Goal: Task Accomplishment & Management: Manage account settings

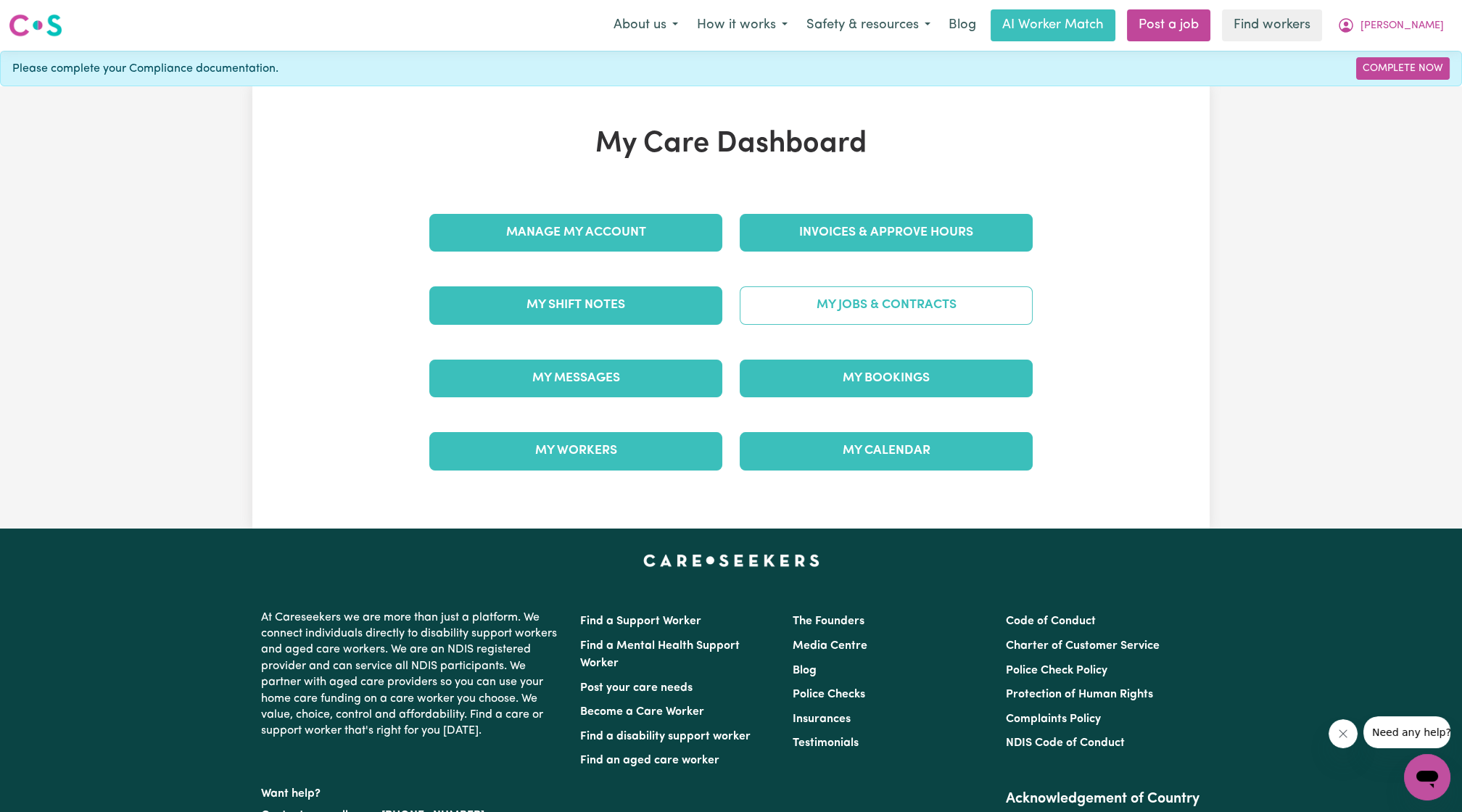
click at [841, 298] on link "My Jobs & Contracts" at bounding box center [886, 304] width 293 height 37
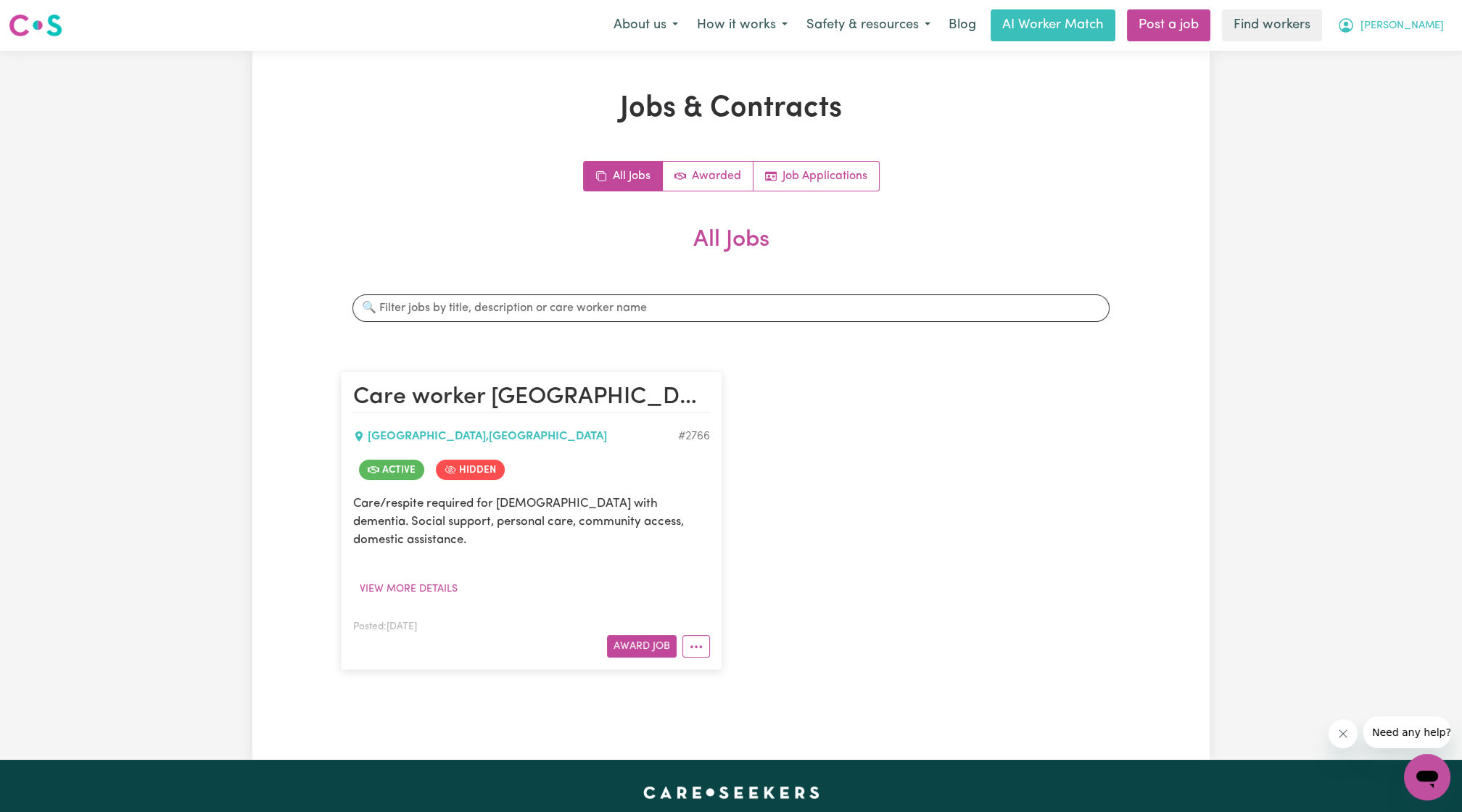
click at [1417, 14] on button "[PERSON_NAME]" at bounding box center [1390, 25] width 126 height 30
click at [1403, 52] on link "My Dashboard" at bounding box center [1395, 56] width 114 height 28
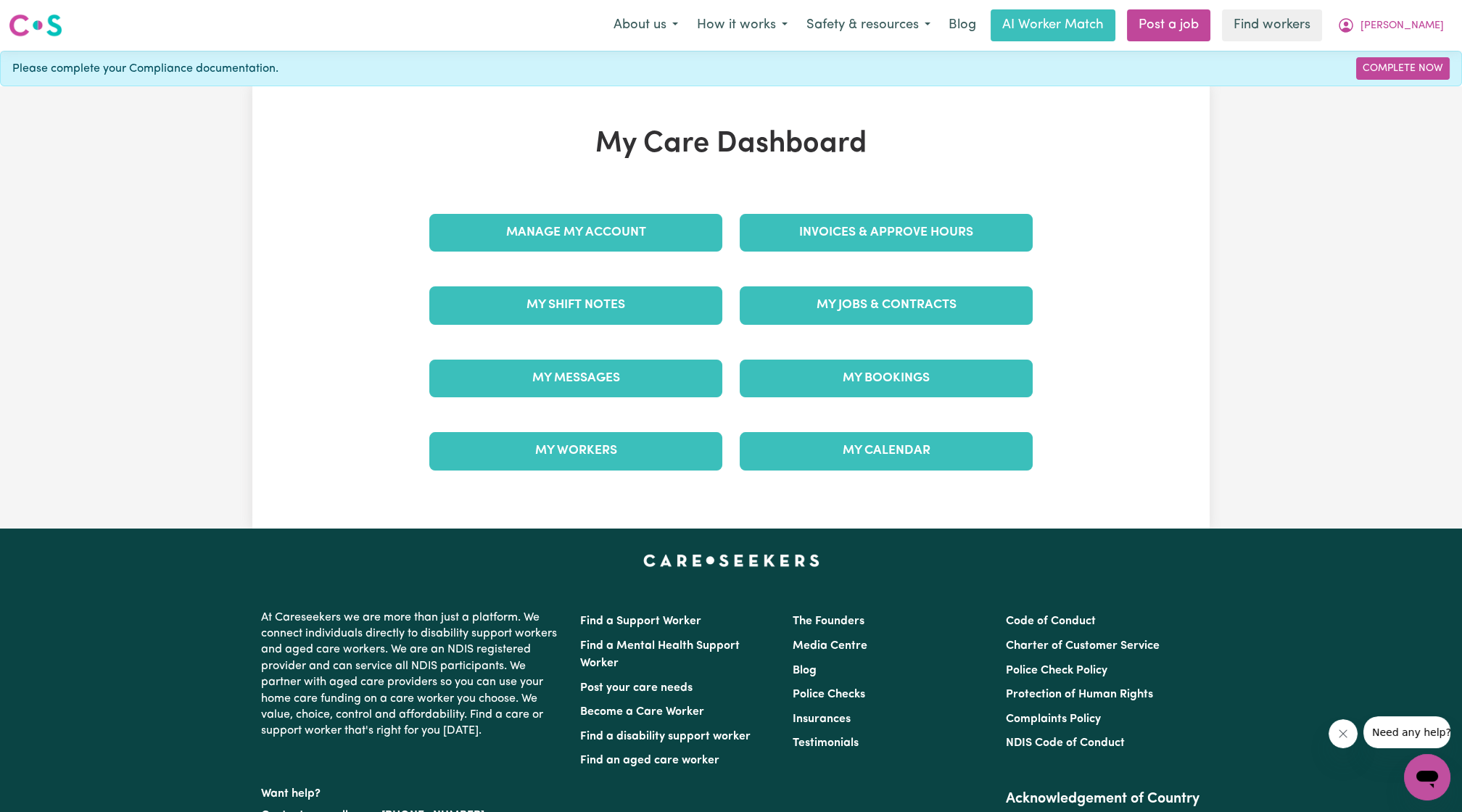
click at [774, 269] on div "My Jobs & Contracts" at bounding box center [886, 304] width 310 height 72
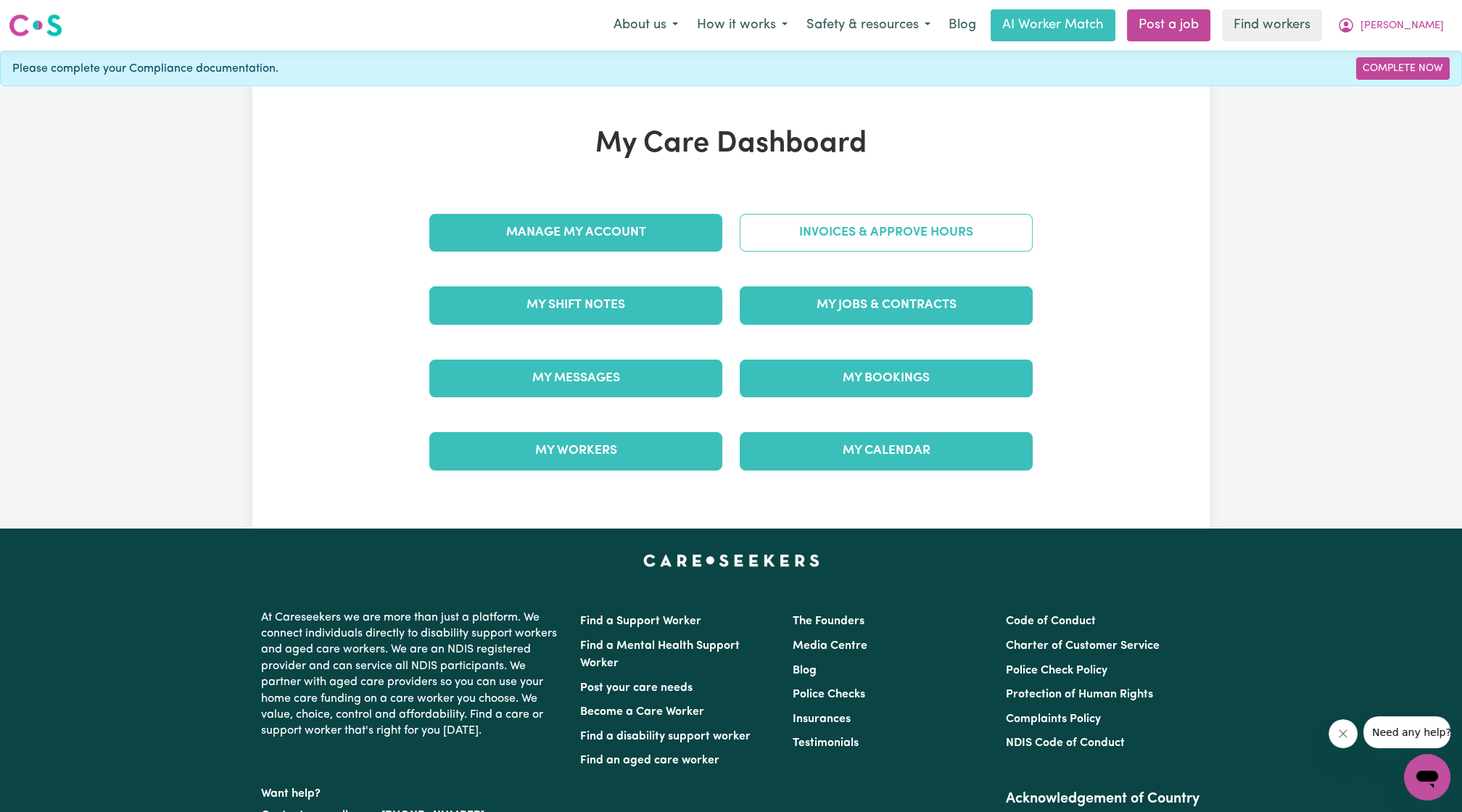
click at [783, 246] on link "Invoices & Approve Hours" at bounding box center [886, 232] width 293 height 37
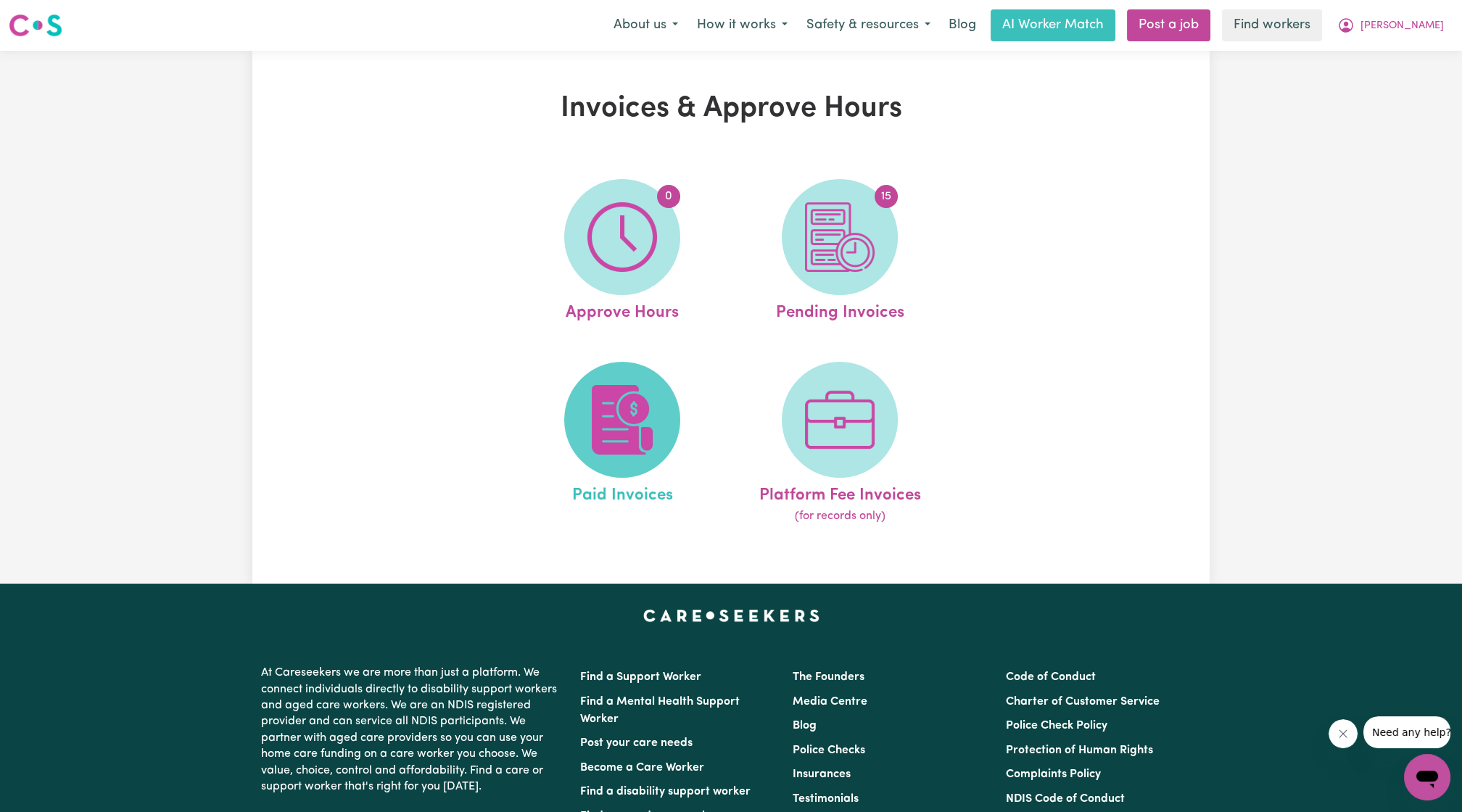
click at [628, 370] on span at bounding box center [622, 420] width 116 height 116
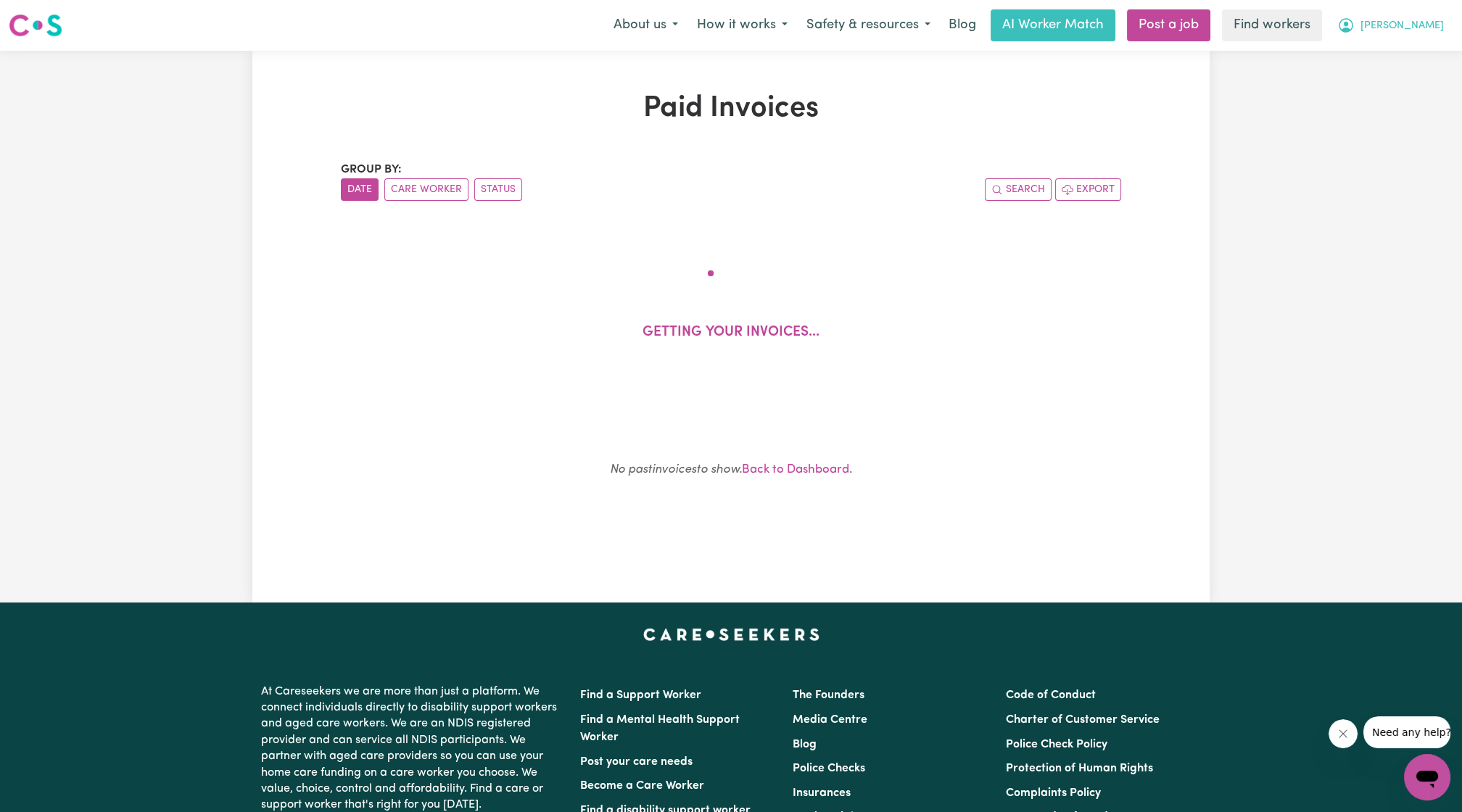
click at [1448, 13] on button "[PERSON_NAME]" at bounding box center [1390, 25] width 126 height 30
click at [1423, 43] on link "My Dashboard" at bounding box center [1395, 56] width 114 height 28
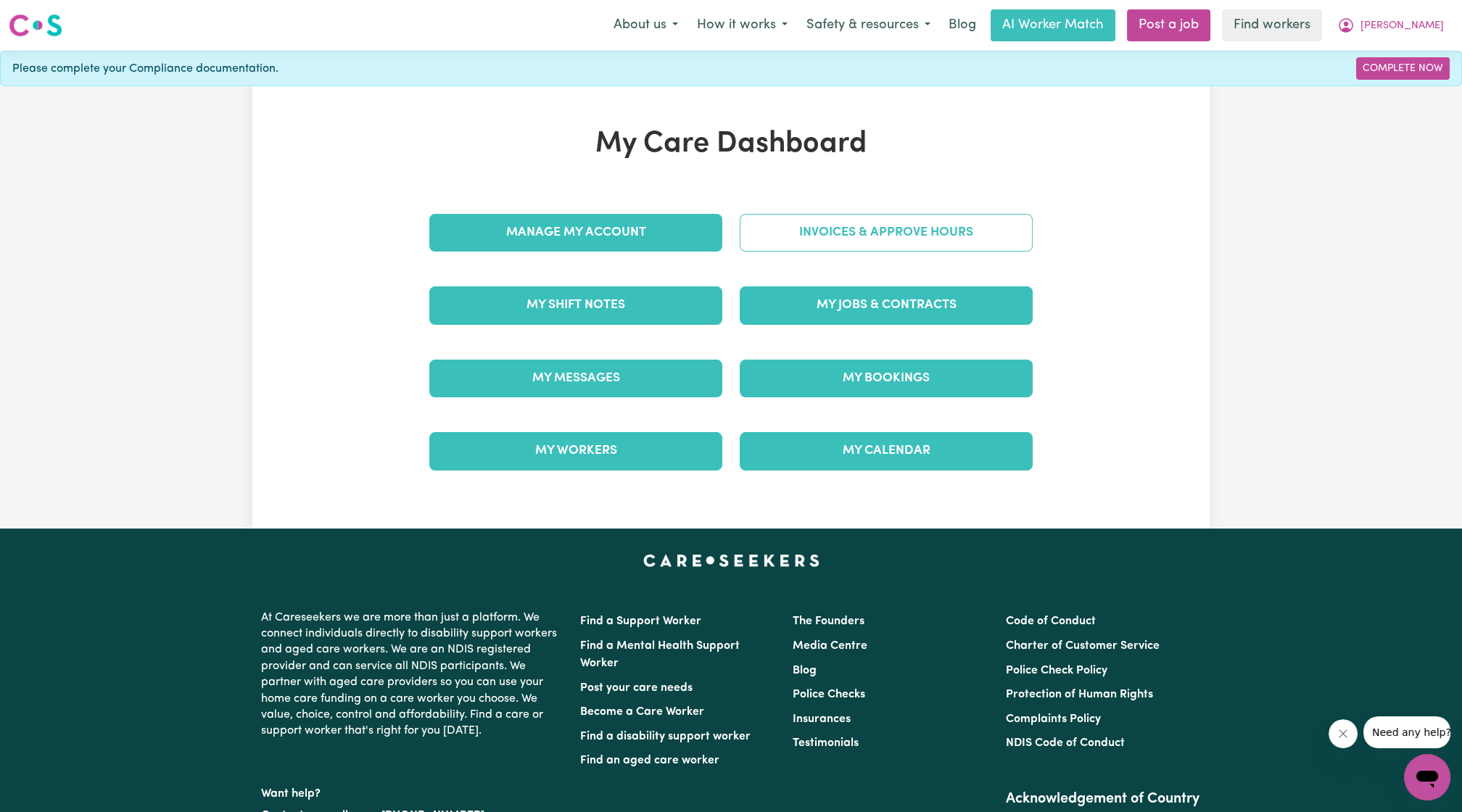
click at [894, 246] on link "Invoices & Approve Hours" at bounding box center [886, 232] width 293 height 37
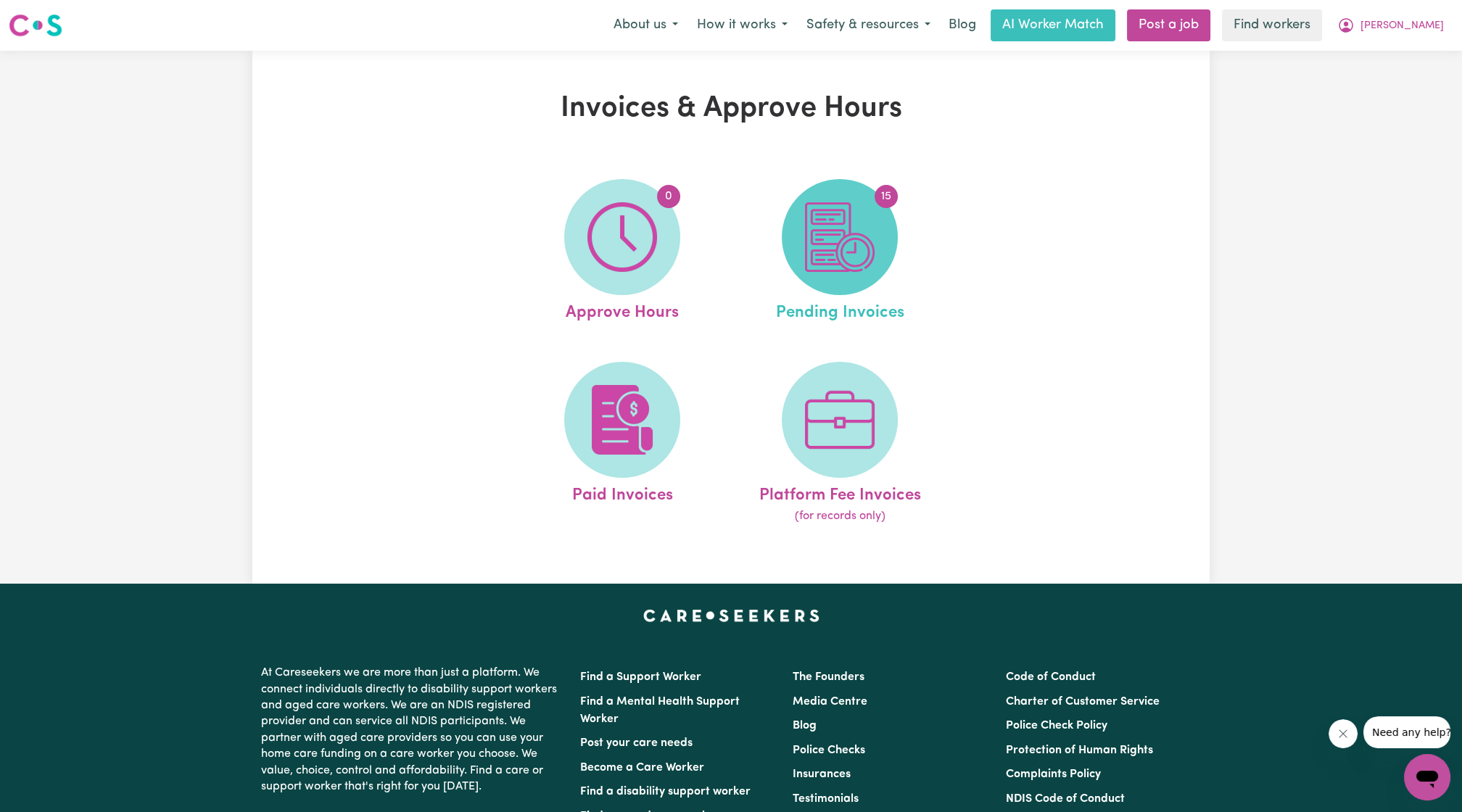
click at [833, 228] on img at bounding box center [840, 238] width 70 height 70
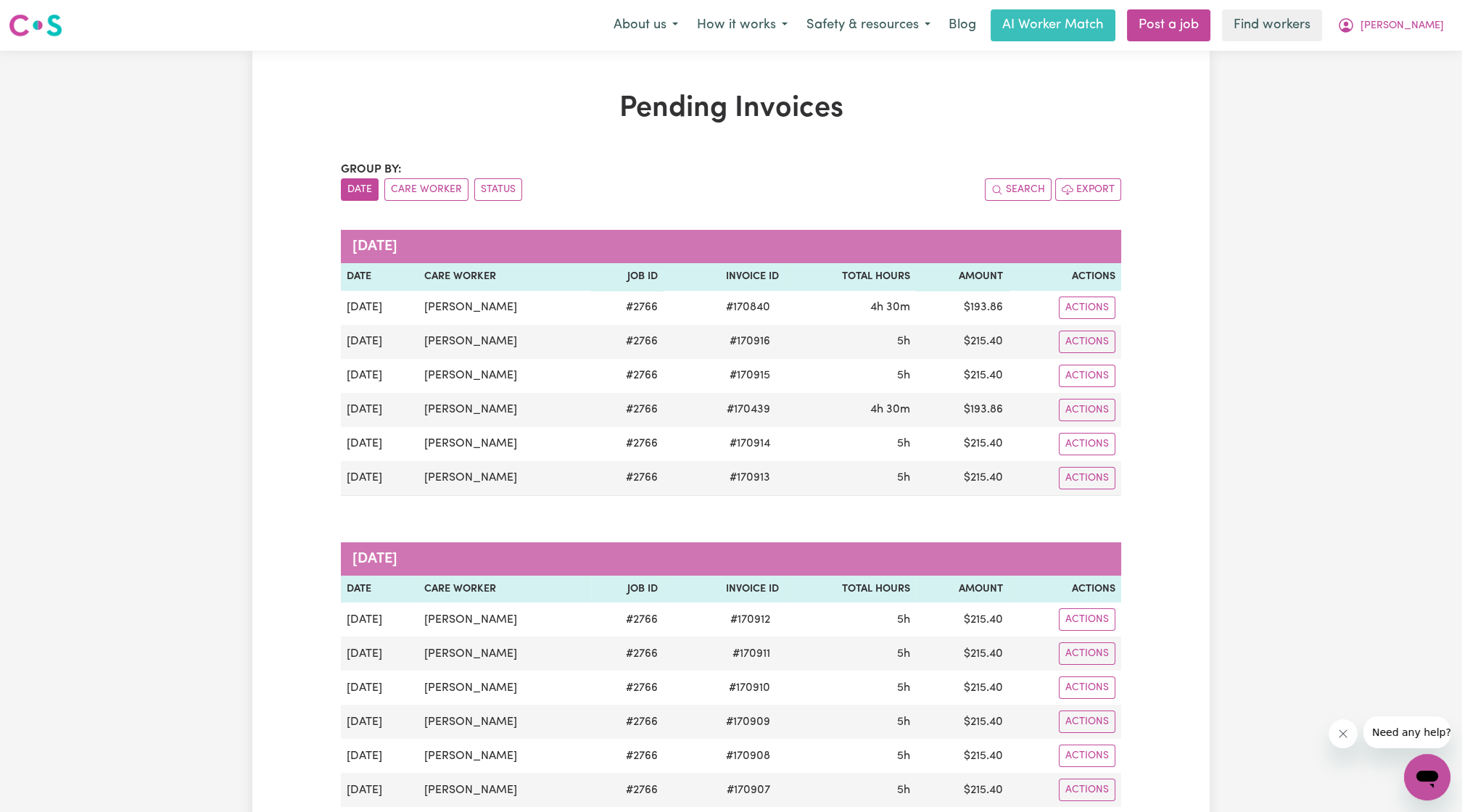
scroll to position [269, 0]
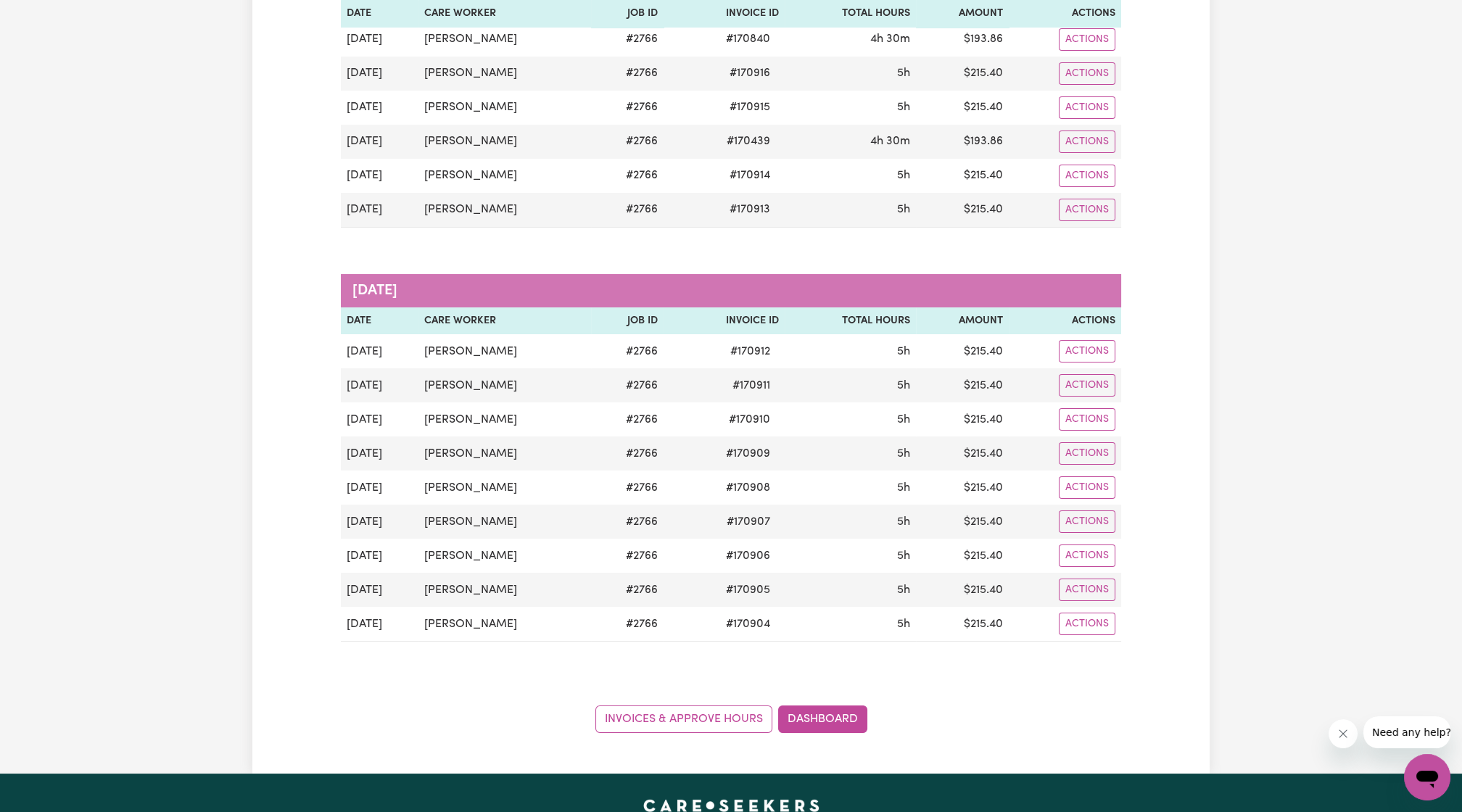
click at [676, 636] on div "Group by: Date Care Worker Status Search Export [DATE] Date Care Worker Job ID …" at bounding box center [731, 312] width 781 height 840
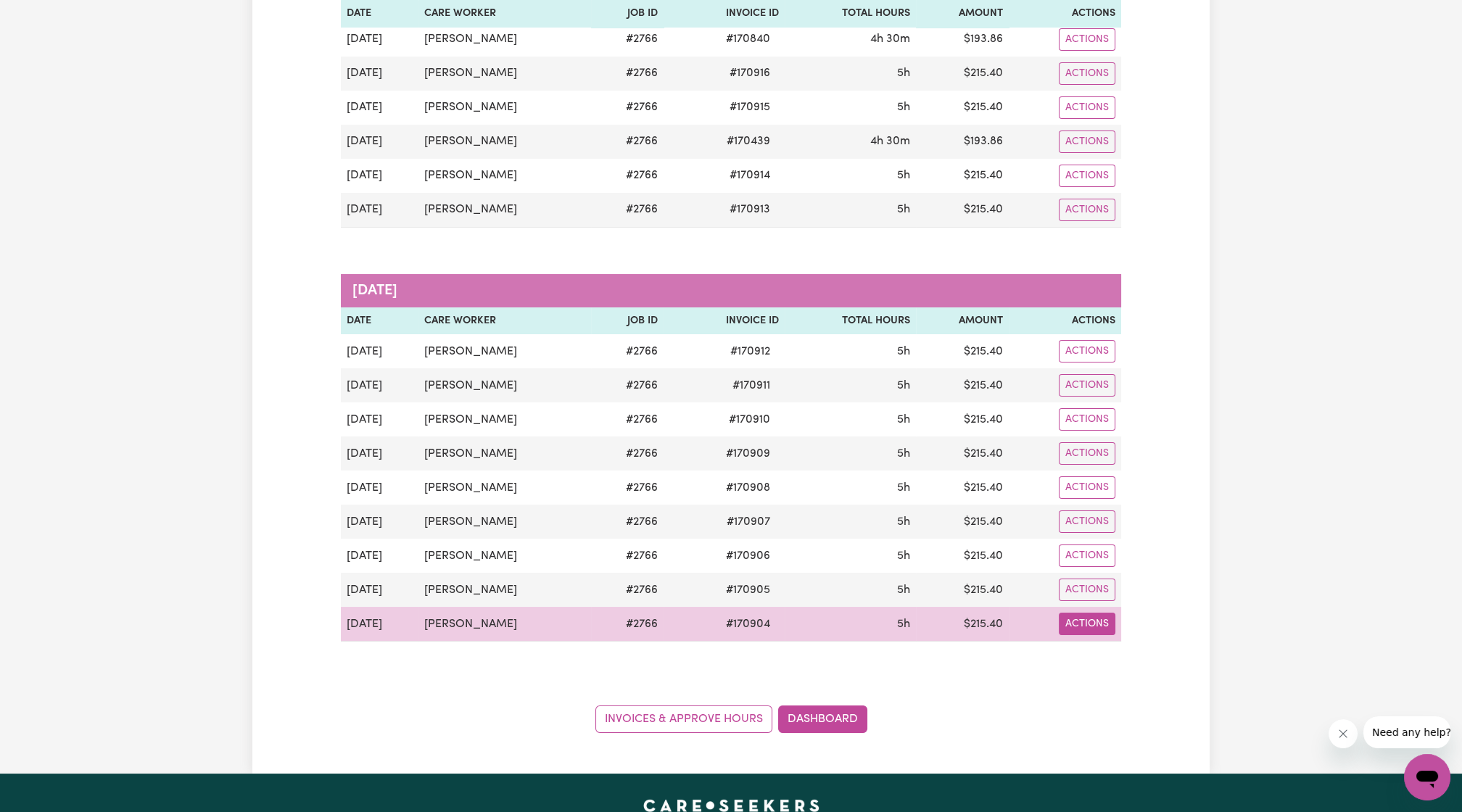
click at [1069, 51] on button "Actions" at bounding box center [1087, 40] width 56 height 22
click at [1131, 648] on link "Download Invoice" at bounding box center [1131, 657] width 133 height 29
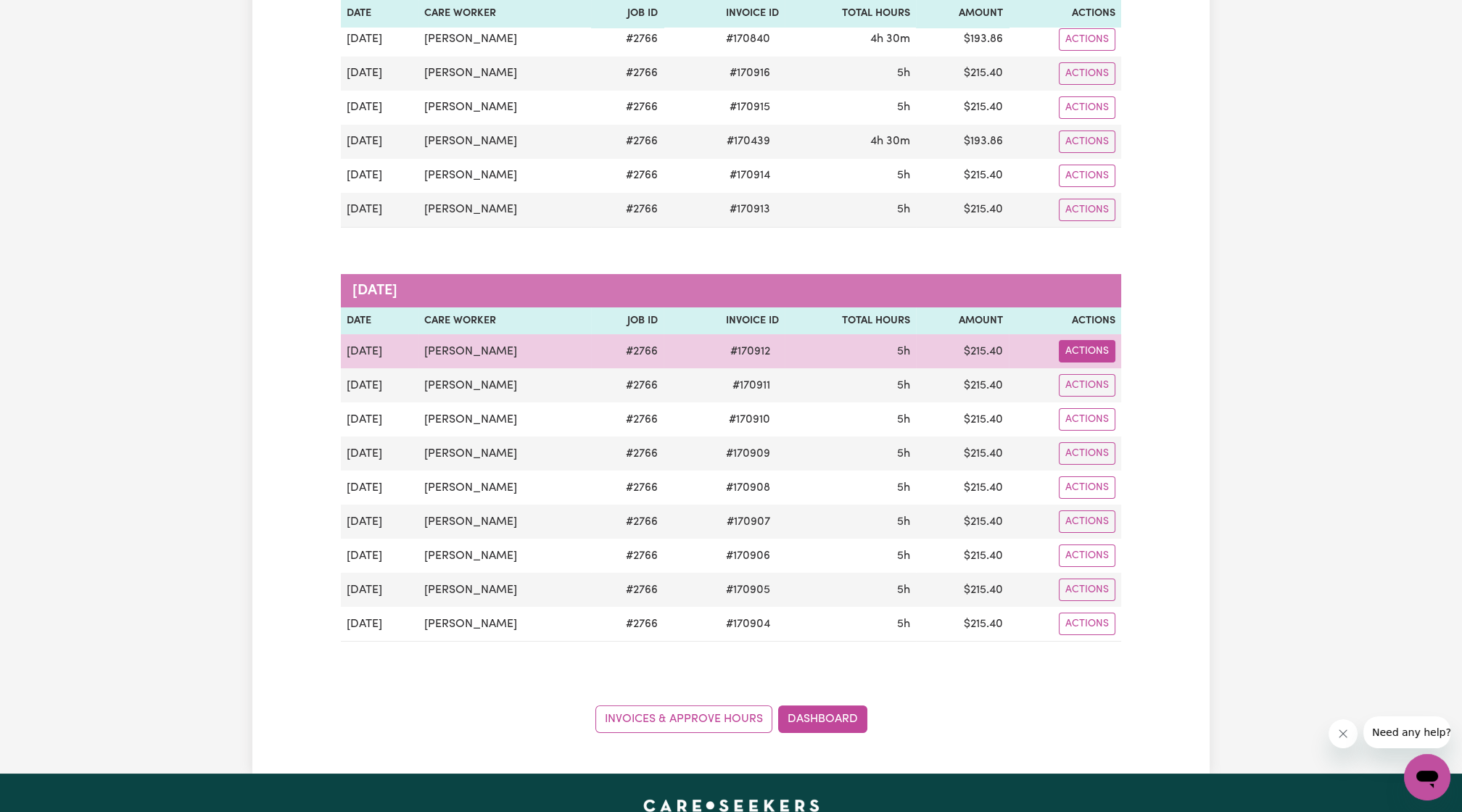
click at [1092, 51] on button "Actions" at bounding box center [1087, 40] width 56 height 22
click at [1101, 373] on link "Download Invoice" at bounding box center [1131, 385] width 133 height 29
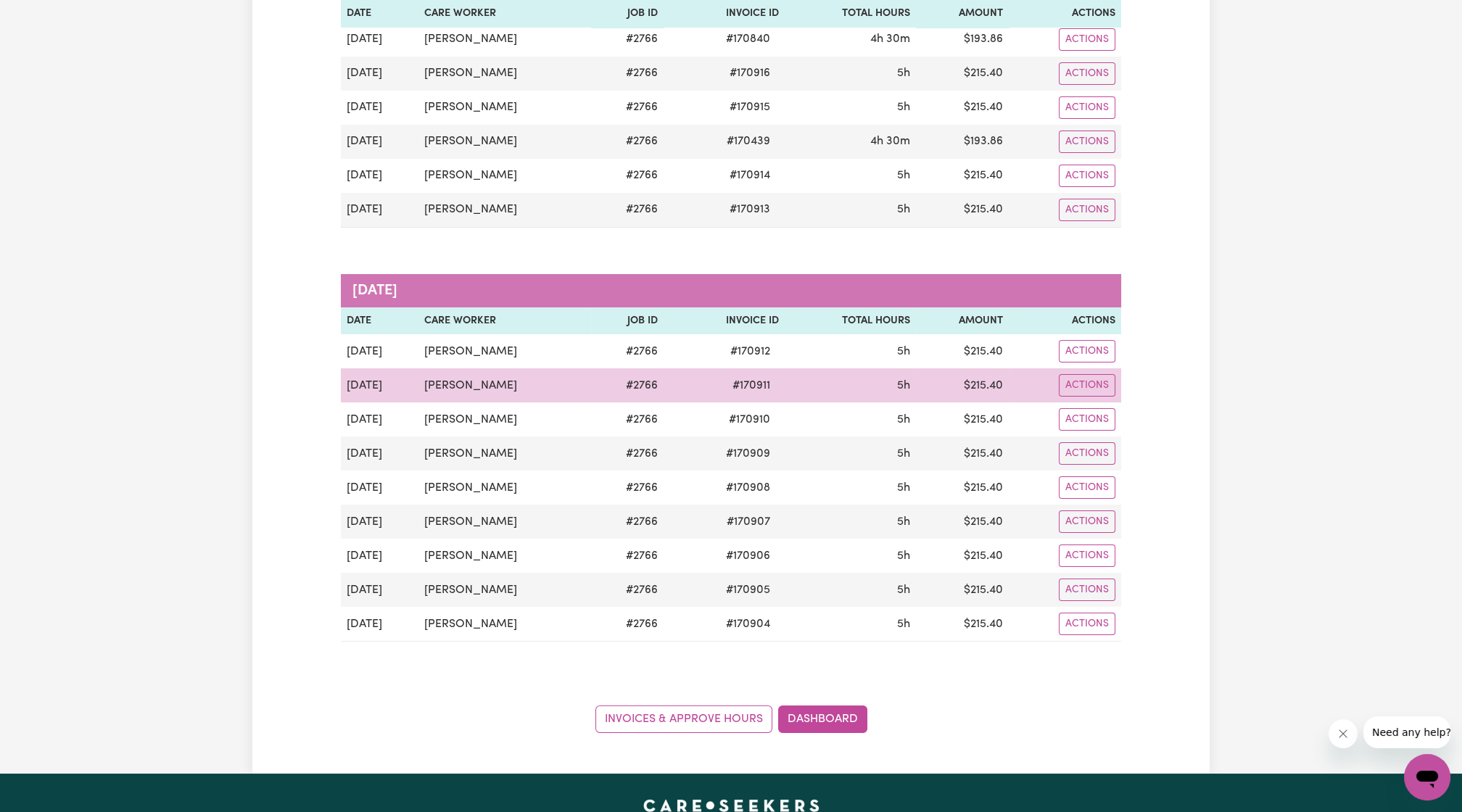
scroll to position [0, 0]
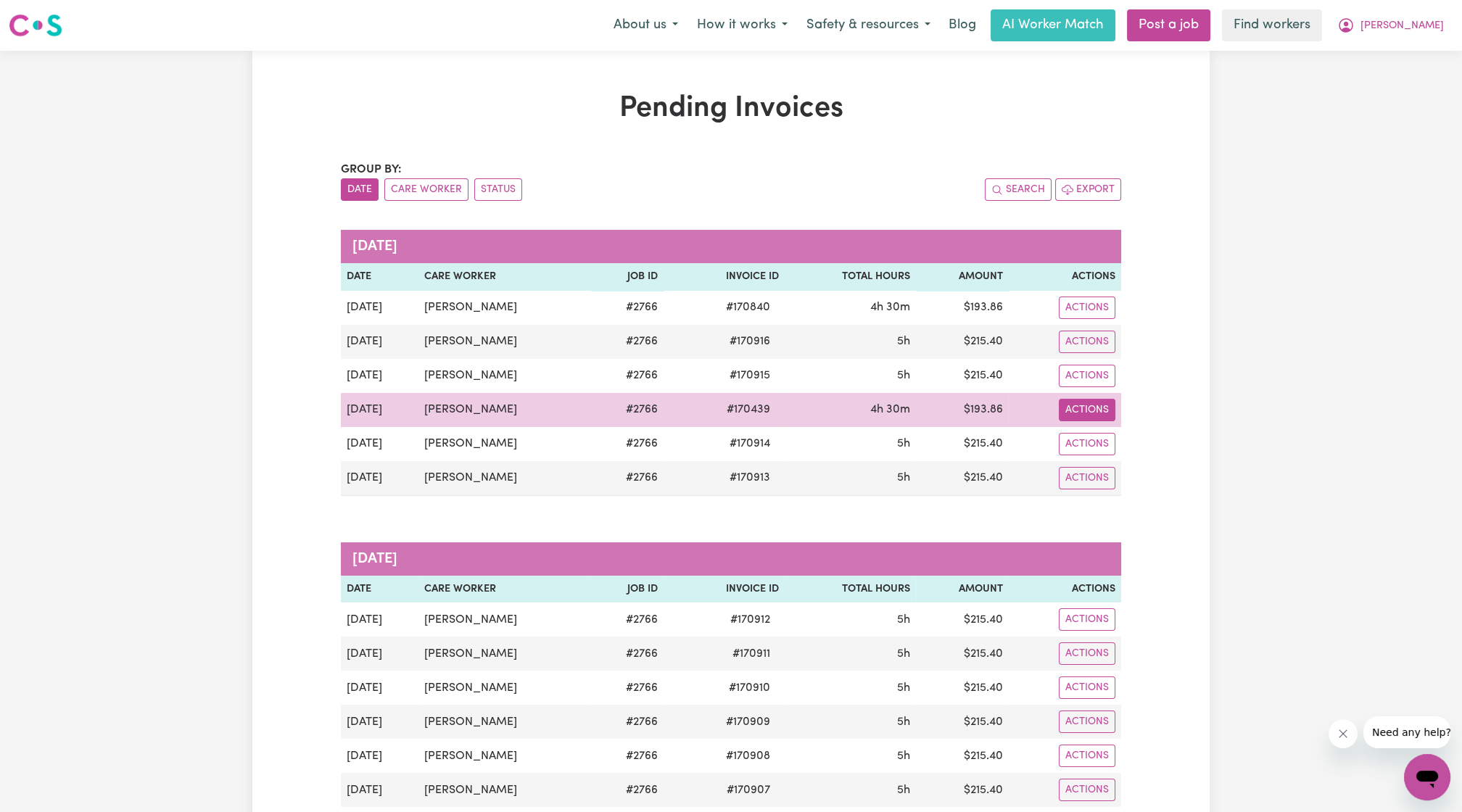
click at [1103, 319] on button "Actions" at bounding box center [1087, 307] width 56 height 22
click at [1123, 432] on link "Download Invoice" at bounding box center [1130, 443] width 133 height 29
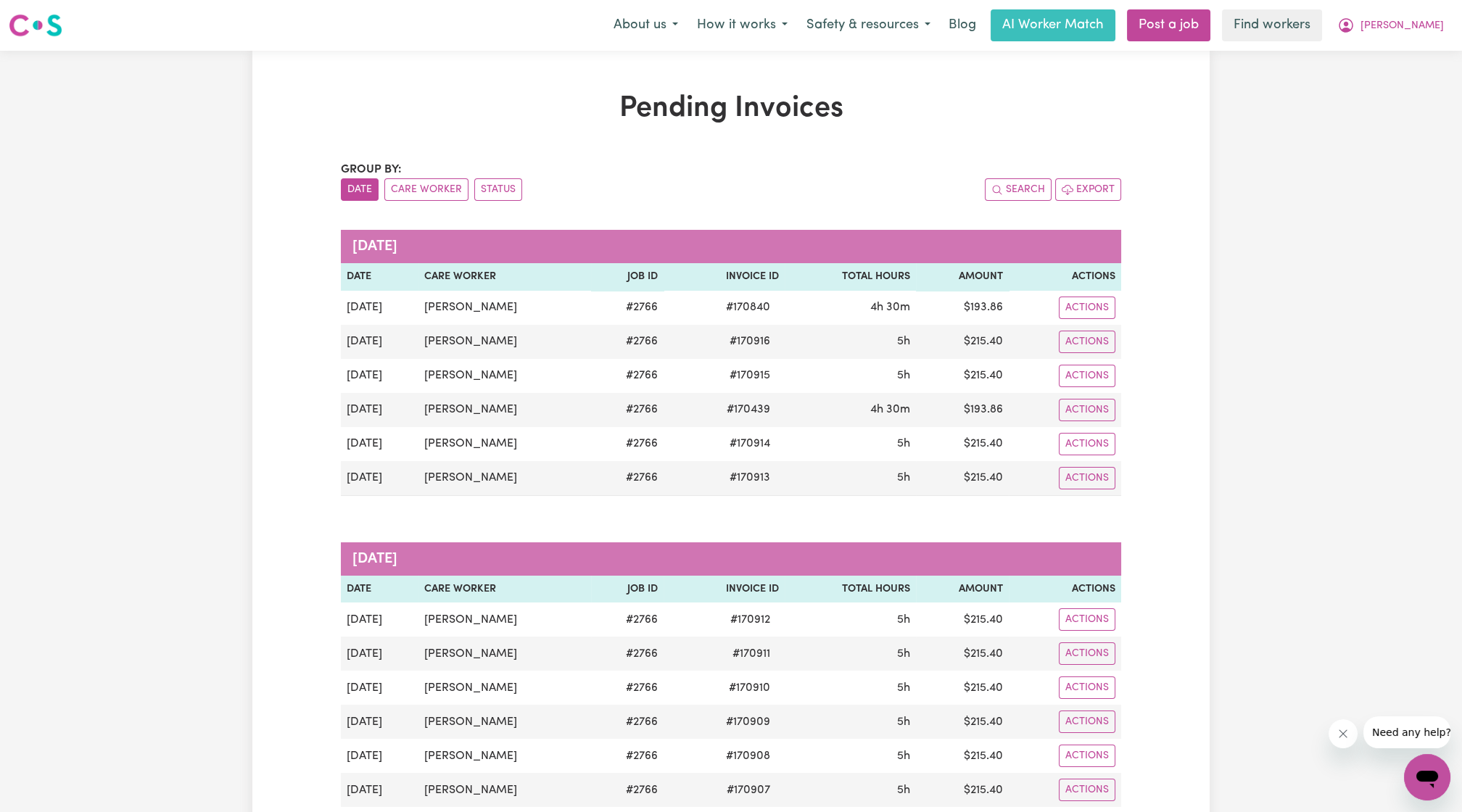
click at [1362, 191] on div "Pending Invoices Group by: Date Care Worker Status Search Export [DATE] Date Ca…" at bounding box center [731, 546] width 1462 height 991
click at [1355, 34] on icon "My Account" at bounding box center [1346, 25] width 17 height 17
click at [1401, 50] on link "My Dashboard" at bounding box center [1395, 56] width 114 height 28
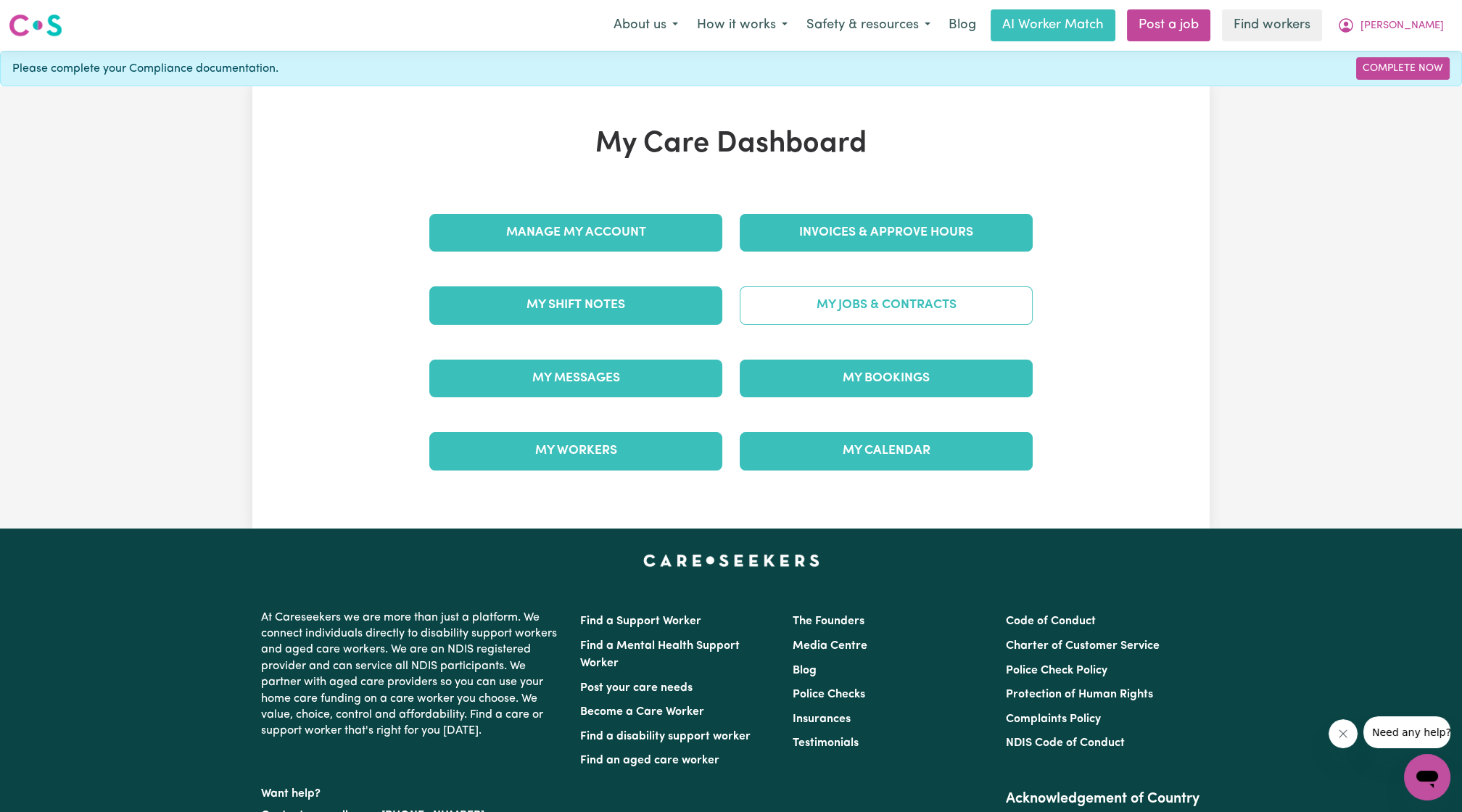
click at [940, 297] on link "My Jobs & Contracts" at bounding box center [886, 304] width 293 height 37
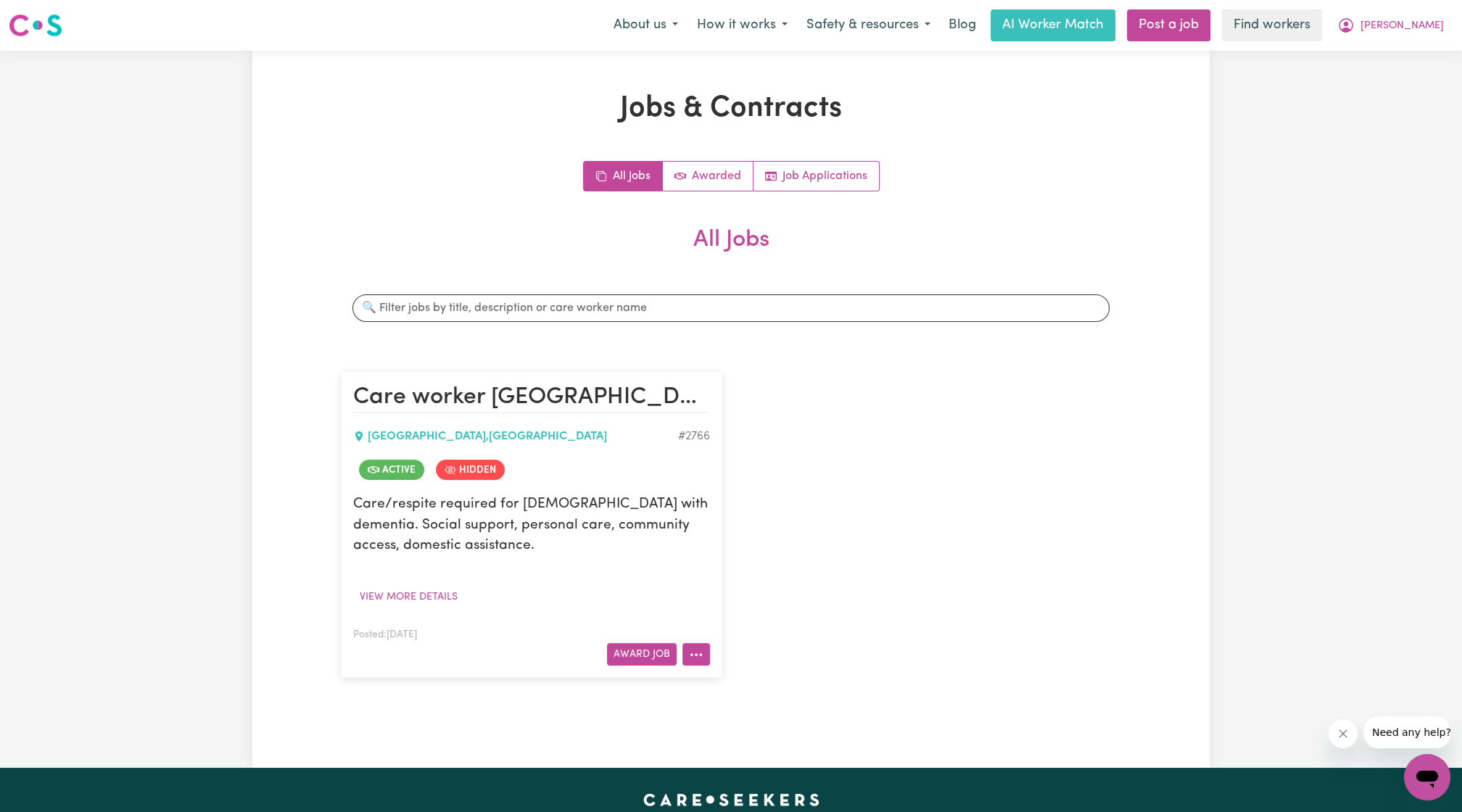
click at [695, 659] on icon "More options" at bounding box center [696, 655] width 14 height 14
click at [761, 466] on link "View/Edit Contract" at bounding box center [753, 475] width 141 height 29
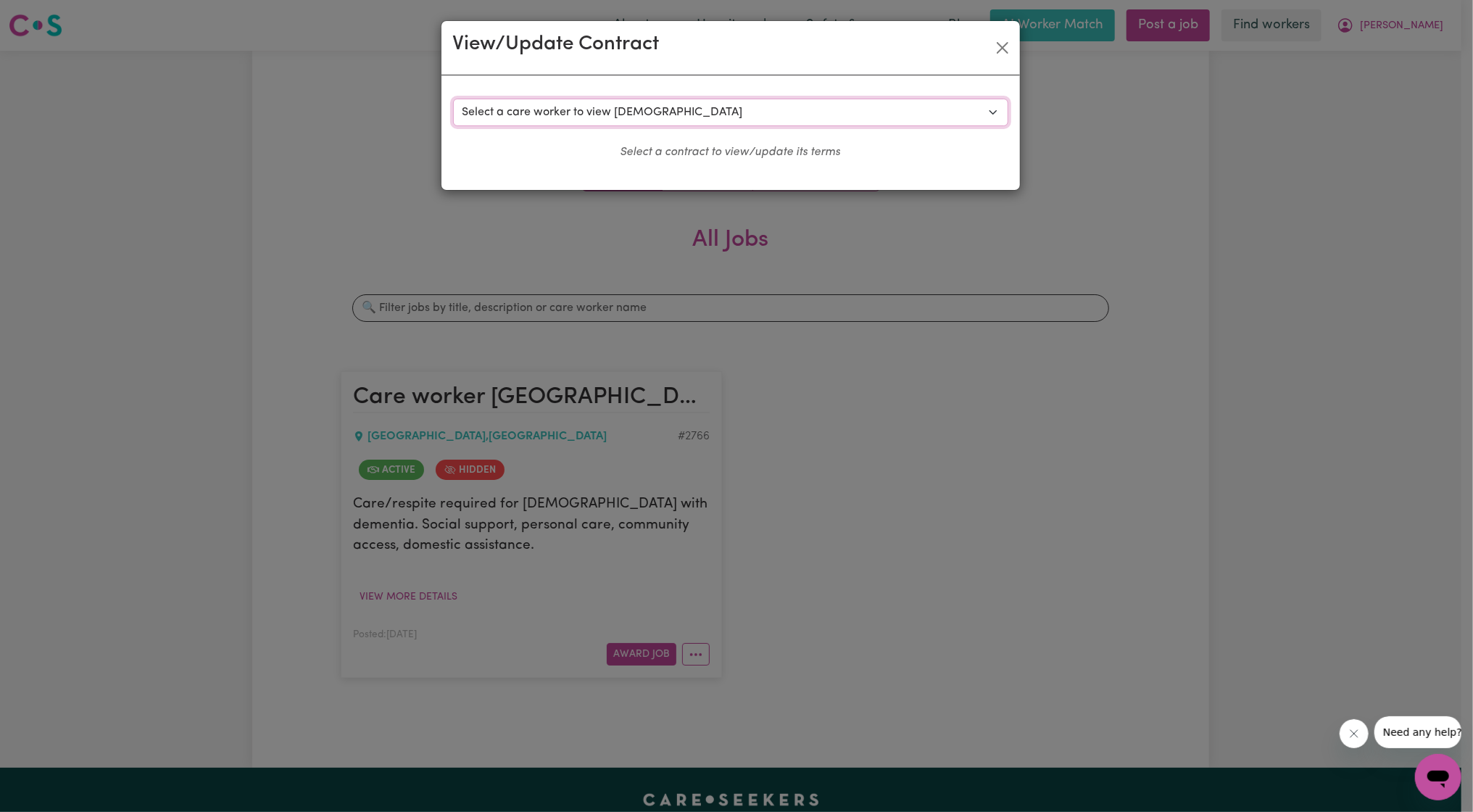
click at [725, 111] on select "Select a care worker to view [DEMOGRAPHIC_DATA] #2305 - [PERSON_NAME] (contract…" at bounding box center [730, 112] width 555 height 28
select select "3914"
click at [453, 99] on select "Select a care worker to view [DEMOGRAPHIC_DATA] #2305 - [PERSON_NAME] (contract…" at bounding box center [730, 112] width 555 height 28
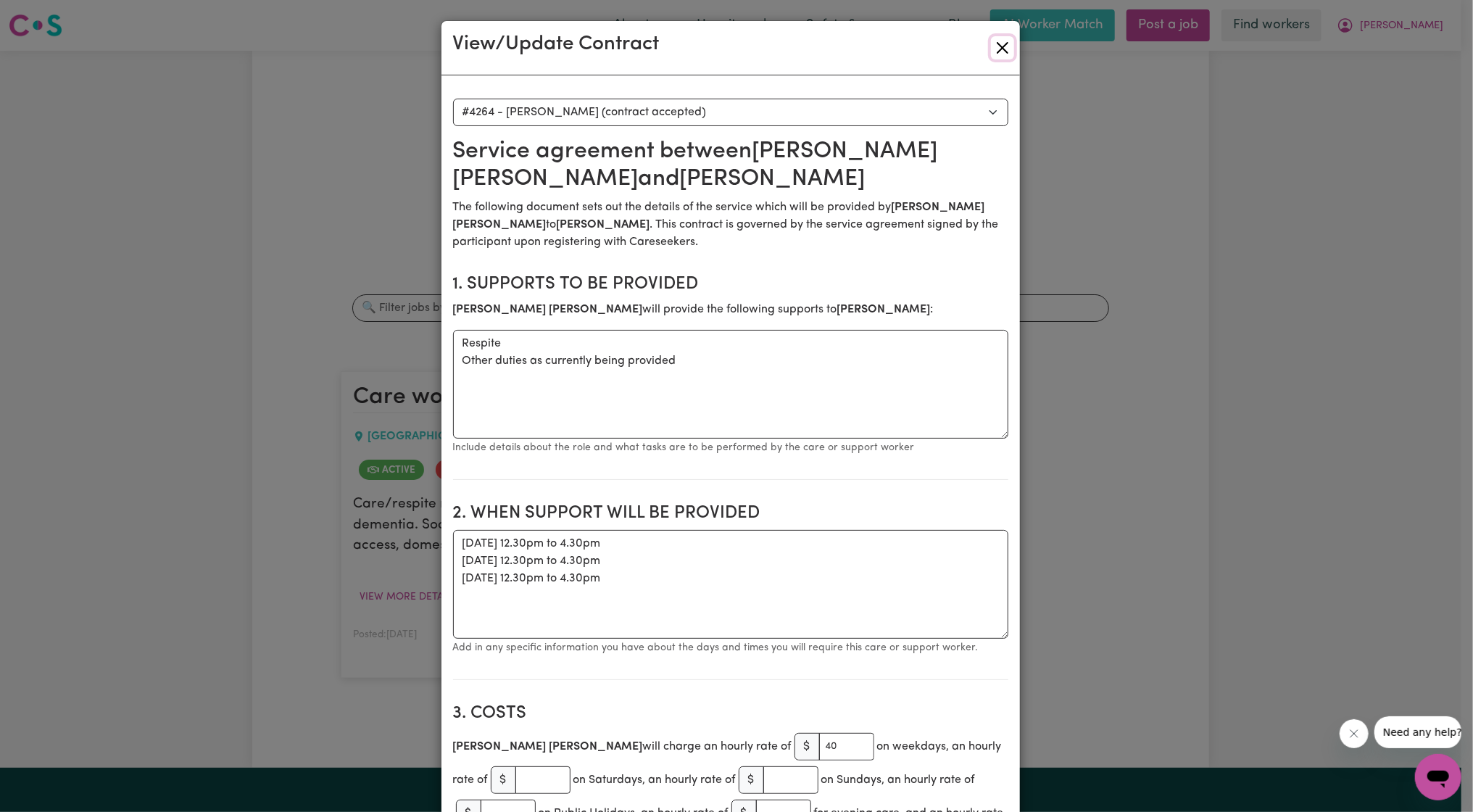
click at [1005, 38] on button "Close" at bounding box center [1002, 48] width 23 height 23
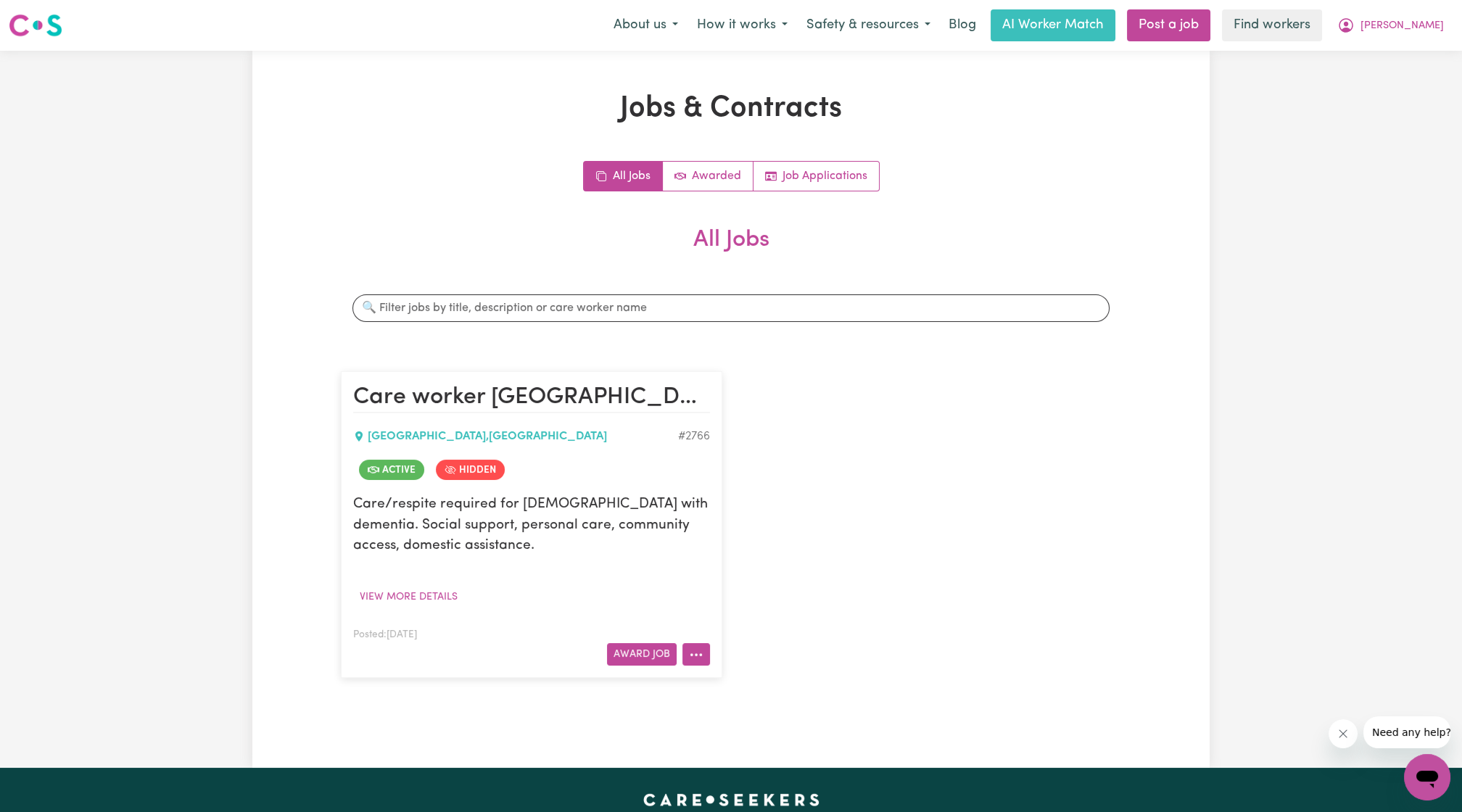
click at [708, 655] on button "More options" at bounding box center [696, 654] width 28 height 22
click at [753, 462] on link "View/Edit Contract" at bounding box center [753, 475] width 141 height 29
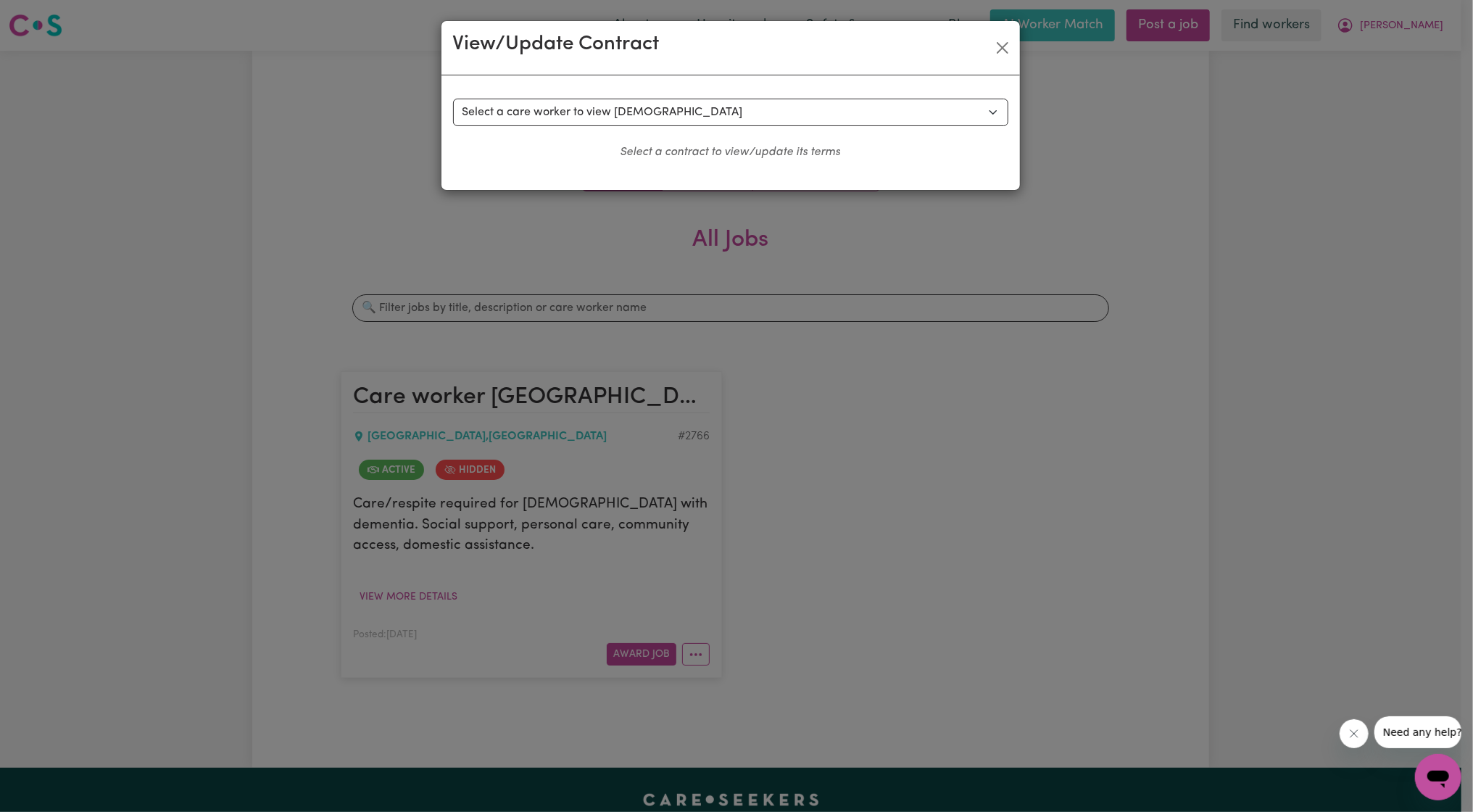
click at [691, 96] on div "Select a contract to view Select a care worker to view [DEMOGRAPHIC_DATA] #2305…" at bounding box center [731, 133] width 578 height 114
click at [682, 106] on select "Select a care worker to view [DEMOGRAPHIC_DATA] #2305 - [PERSON_NAME] (contract…" at bounding box center [730, 112] width 555 height 28
select select "3914"
click at [453, 99] on select "Select a care worker to view [DEMOGRAPHIC_DATA] #2305 - [PERSON_NAME] (contract…" at bounding box center [730, 112] width 555 height 28
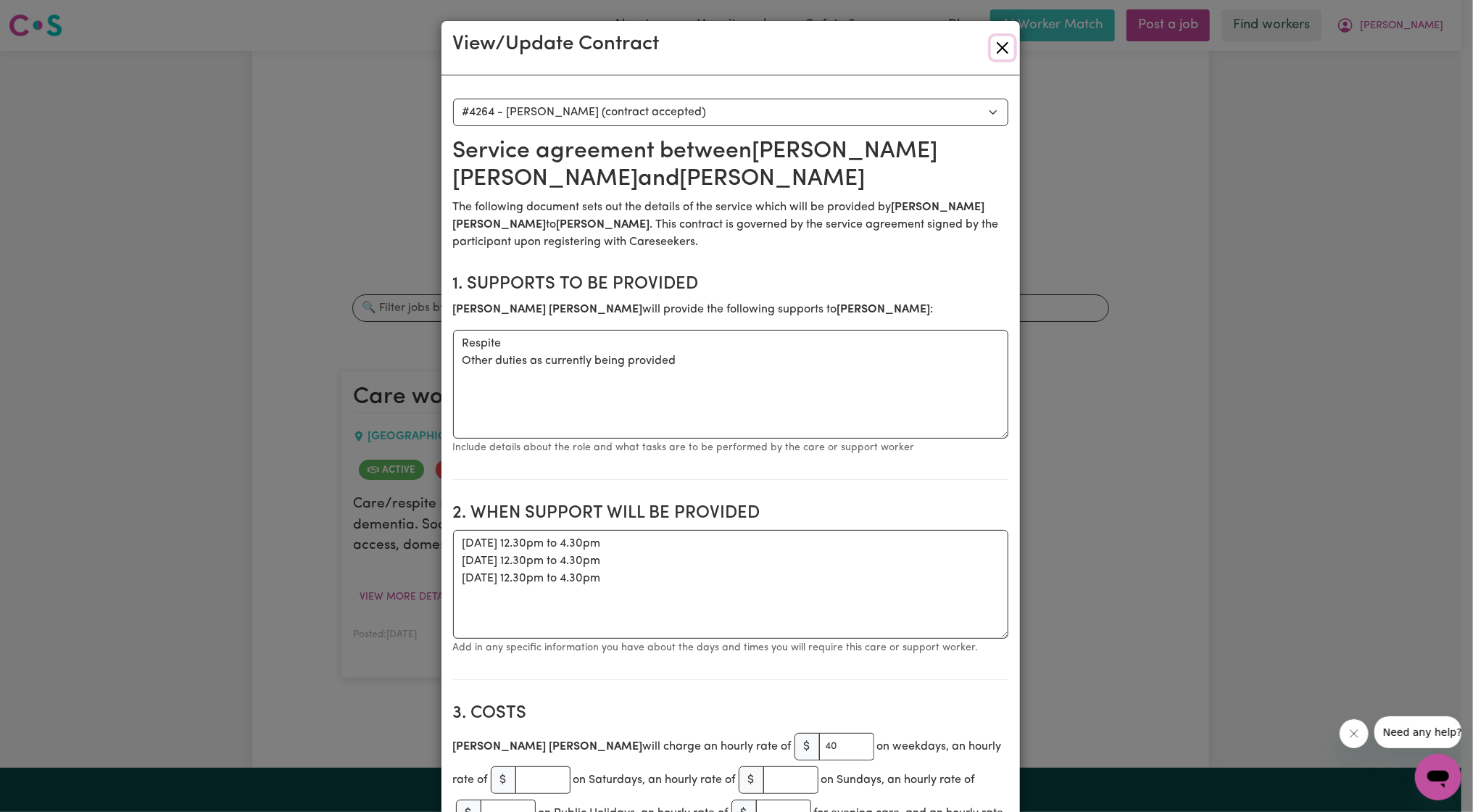
click at [991, 48] on button "Close" at bounding box center [1002, 48] width 23 height 23
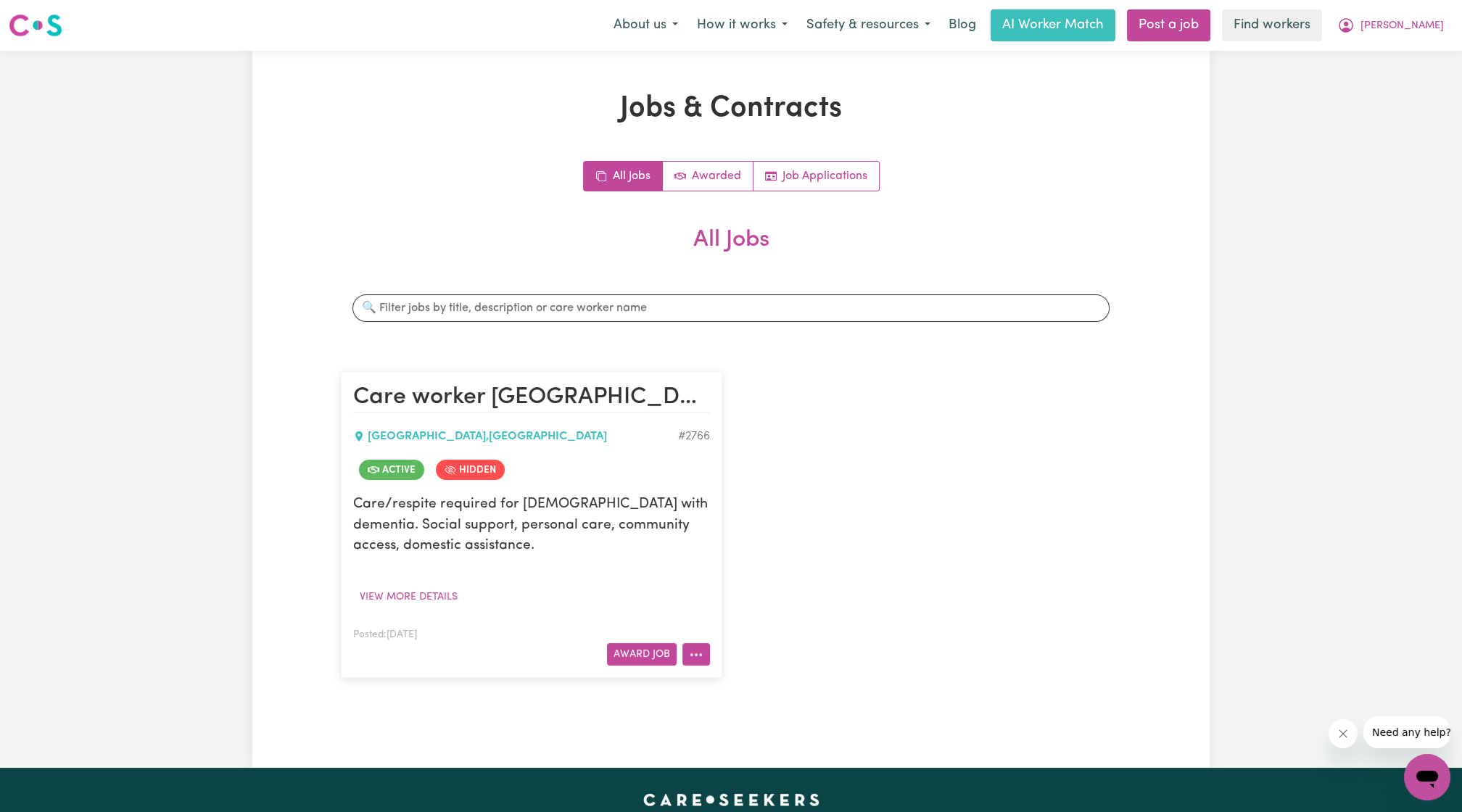
click at [710, 656] on button "More options" at bounding box center [696, 654] width 28 height 22
click at [750, 470] on link "View/Edit Contract" at bounding box center [753, 475] width 141 height 29
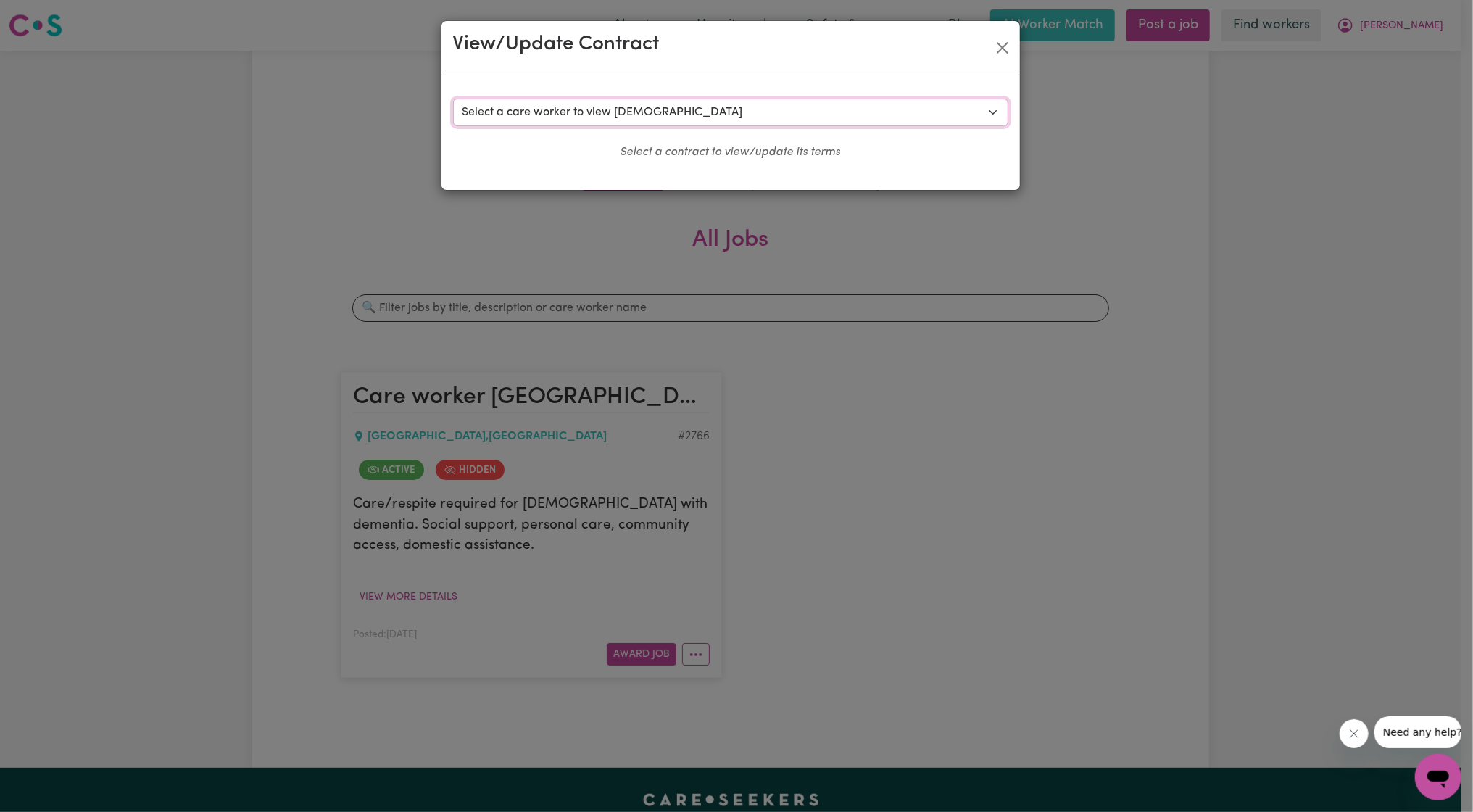
click at [667, 105] on select "Select a care worker to view [DEMOGRAPHIC_DATA] #2305 - [PERSON_NAME] (contract…" at bounding box center [730, 112] width 555 height 28
select select "3914"
click at [453, 99] on select "Select a care worker to view [DEMOGRAPHIC_DATA] #2305 - [PERSON_NAME] (contract…" at bounding box center [730, 112] width 555 height 28
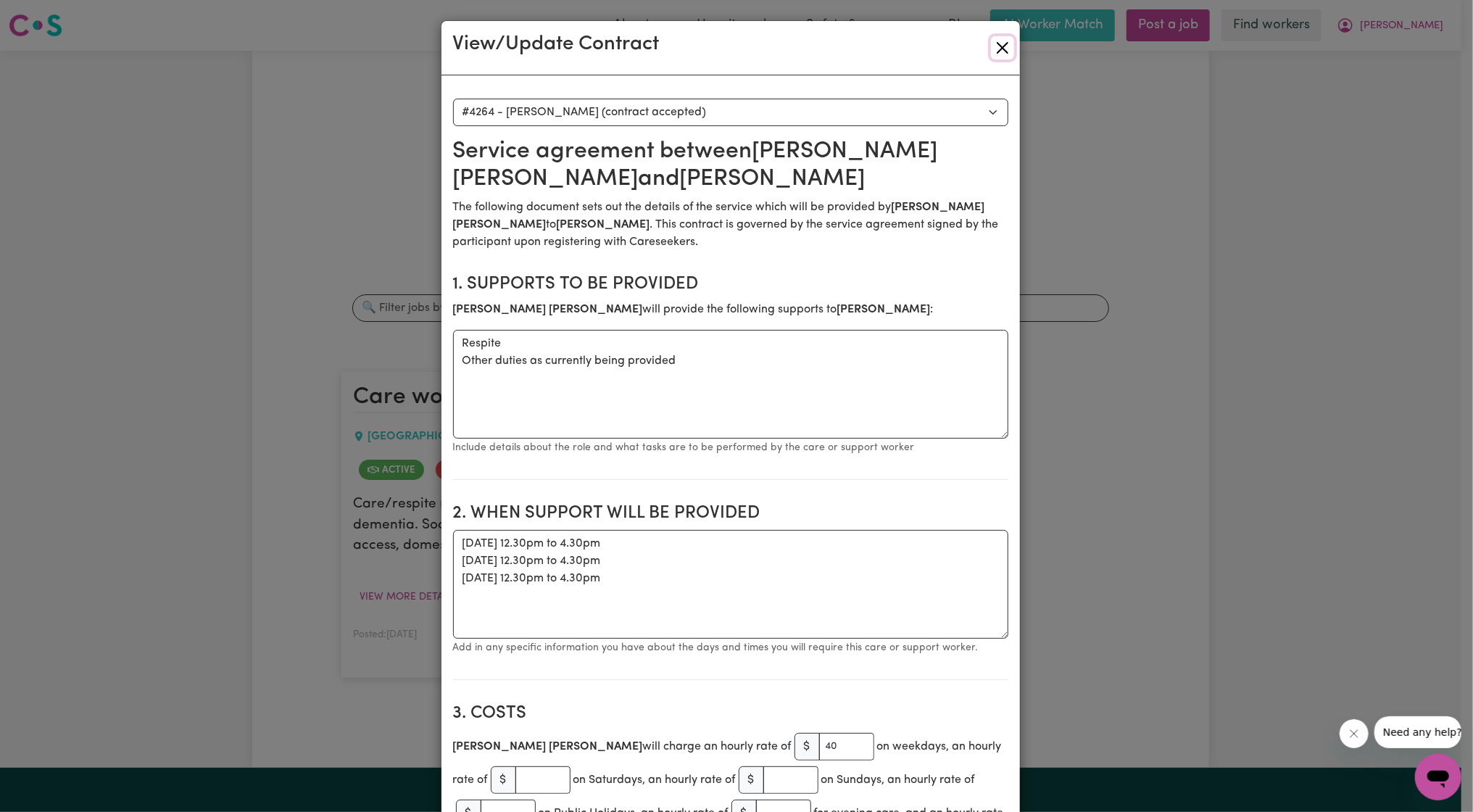
click at [1003, 48] on button "Close" at bounding box center [1002, 48] width 23 height 23
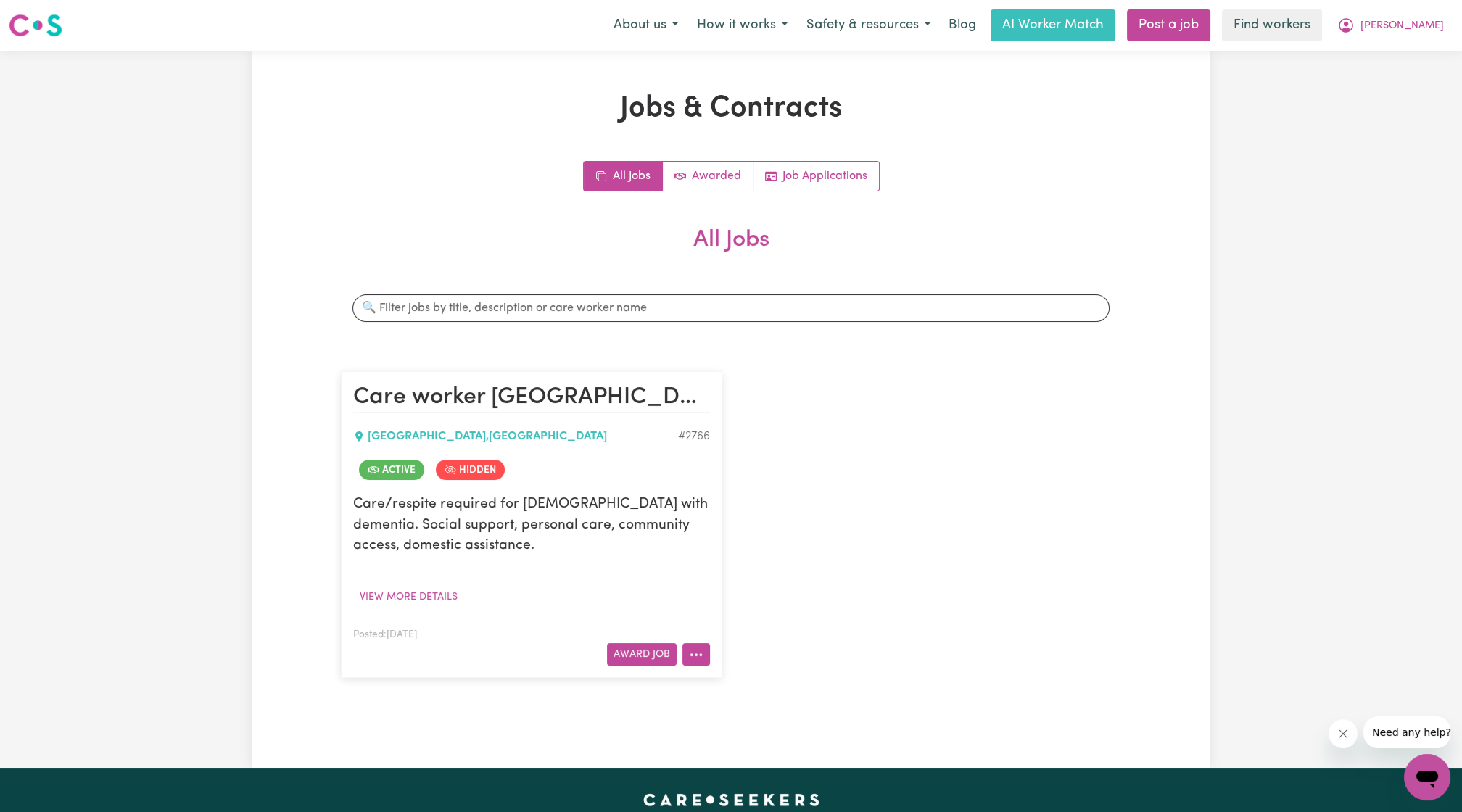
click at [696, 652] on icon "More options" at bounding box center [696, 655] width 14 height 14
click at [778, 474] on link "View/Edit Contract" at bounding box center [753, 475] width 141 height 29
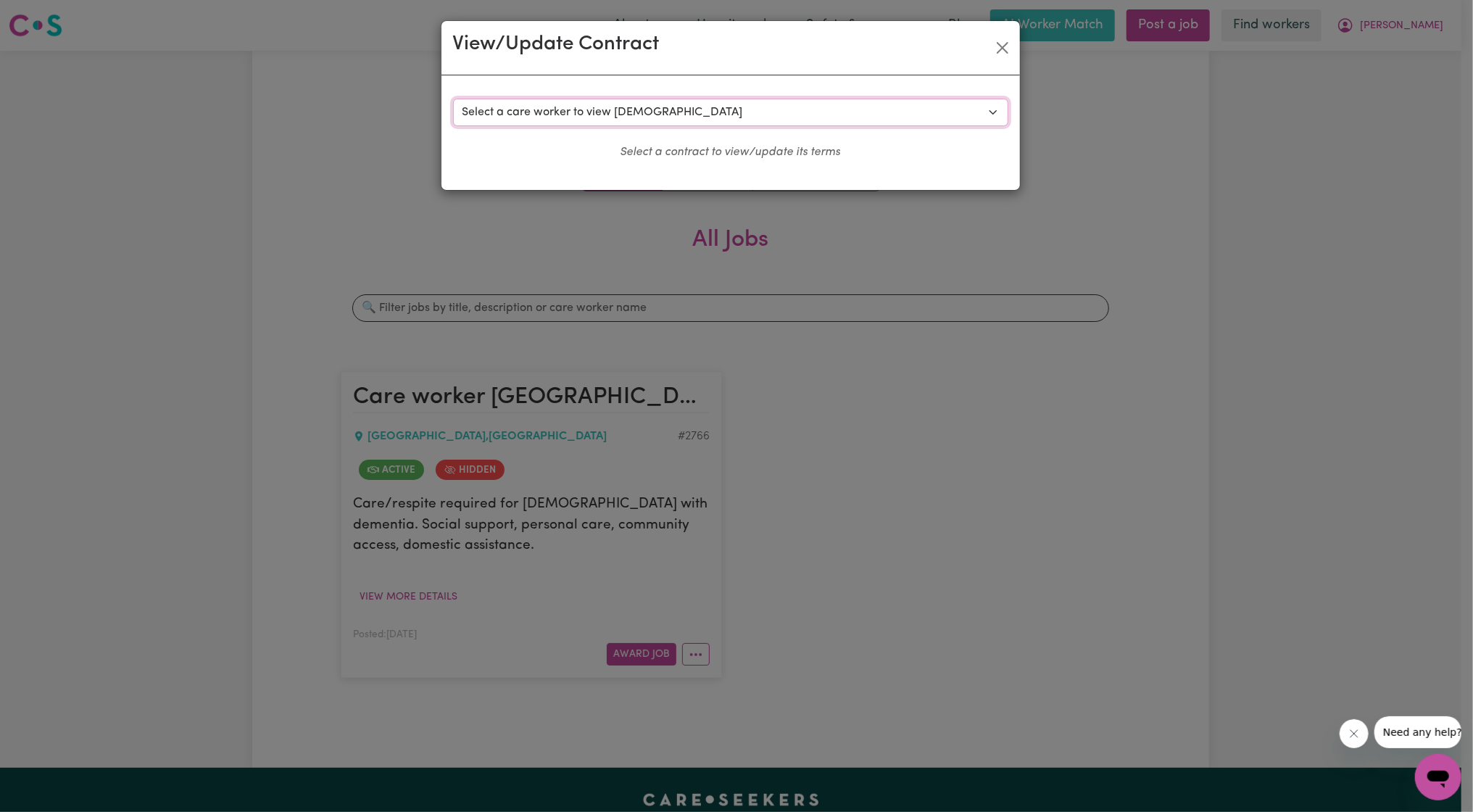
click at [682, 121] on select "Select a care worker to view [DEMOGRAPHIC_DATA] #2305 - [PERSON_NAME] (contract…" at bounding box center [730, 112] width 555 height 28
select select "2138"
click at [453, 99] on select "Select a care worker to view [DEMOGRAPHIC_DATA] #2305 - [PERSON_NAME] (contract…" at bounding box center [730, 112] width 555 height 28
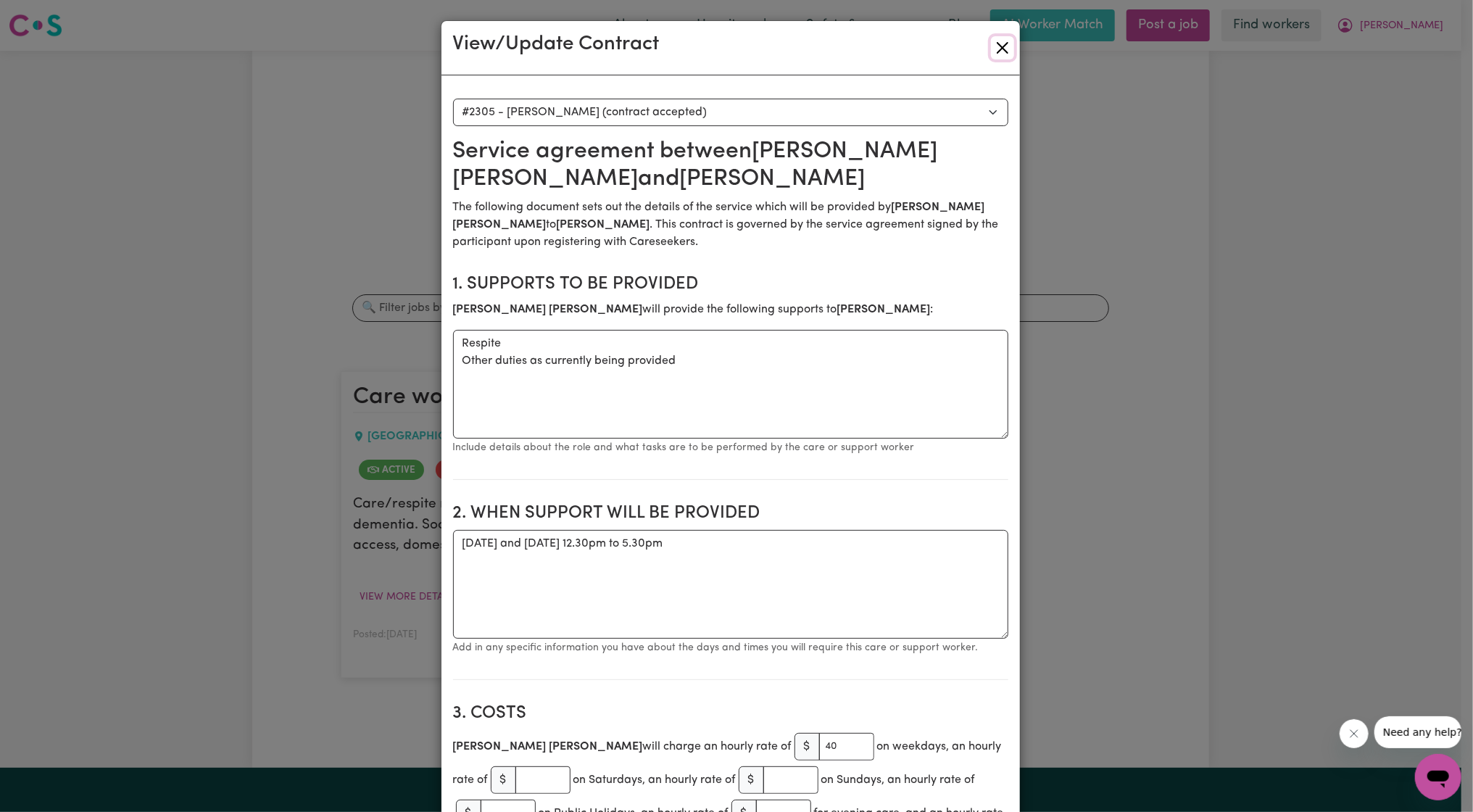
click at [991, 52] on button "Close" at bounding box center [1002, 48] width 23 height 23
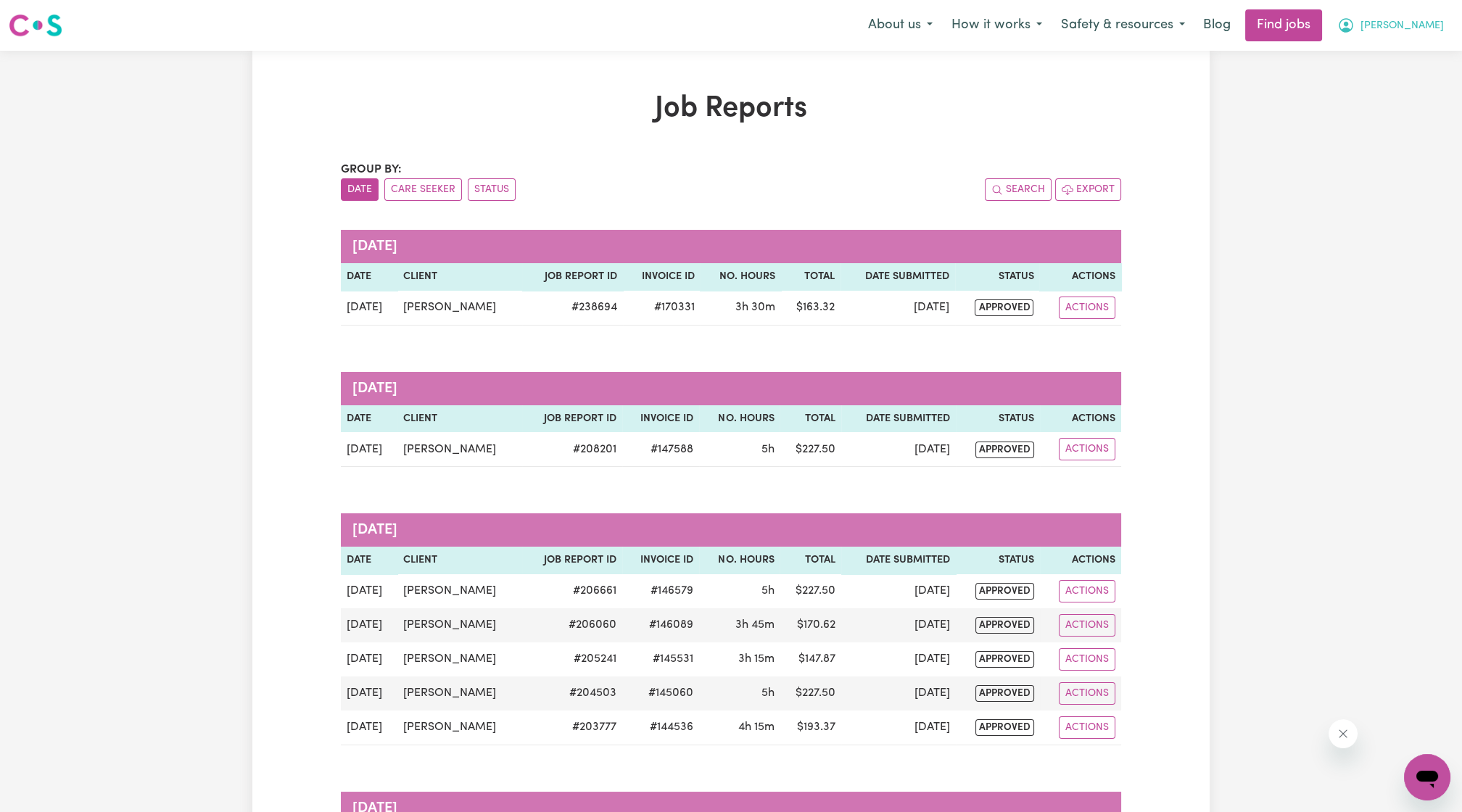
click at [1429, 14] on button "Amy" at bounding box center [1390, 25] width 126 height 30
click at [1371, 104] on link "Logout" at bounding box center [1395, 110] width 114 height 28
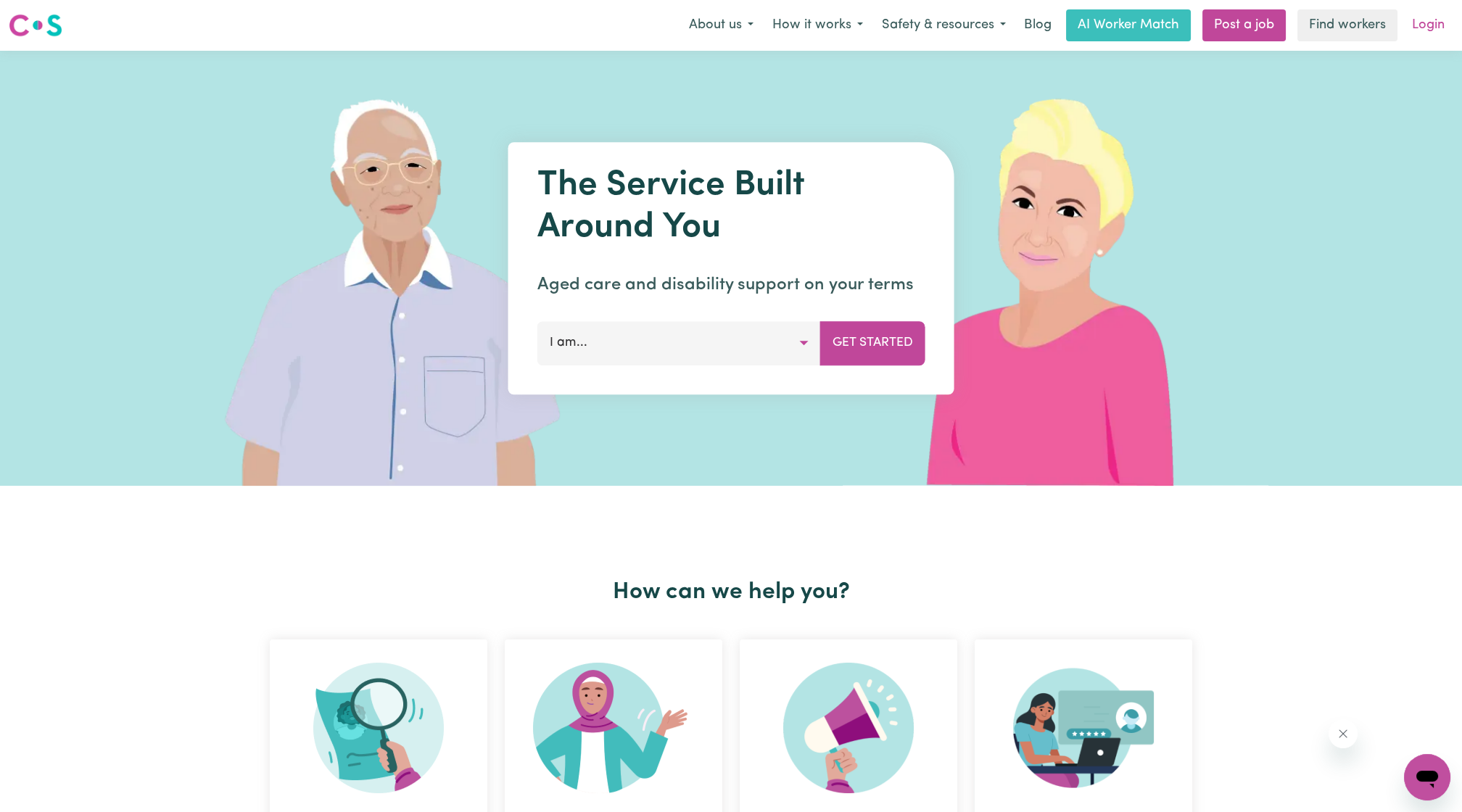
click at [1425, 37] on link "Login" at bounding box center [1428, 25] width 50 height 32
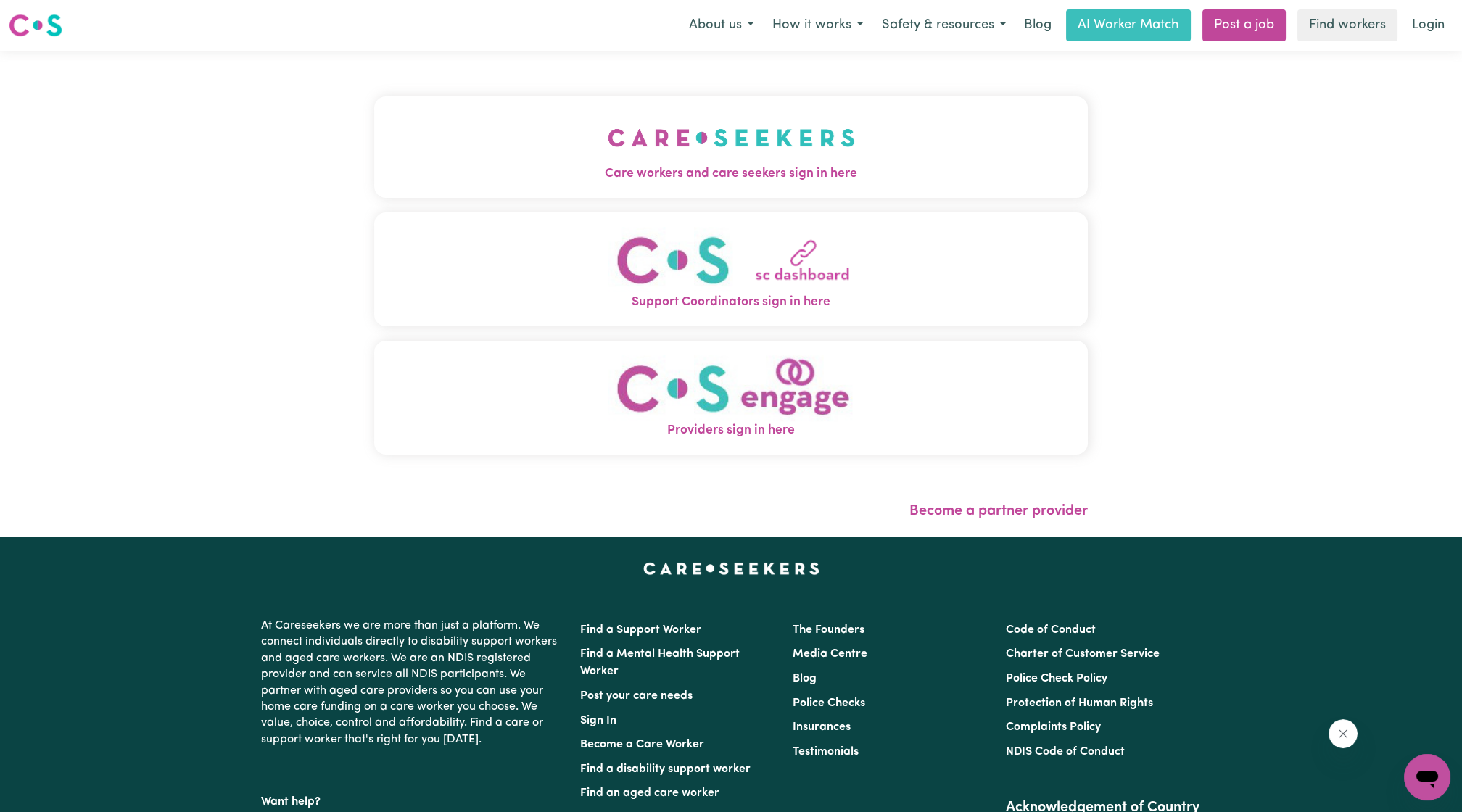
click at [607, 126] on img "Care workers and care seekers sign in here" at bounding box center [731, 138] width 247 height 54
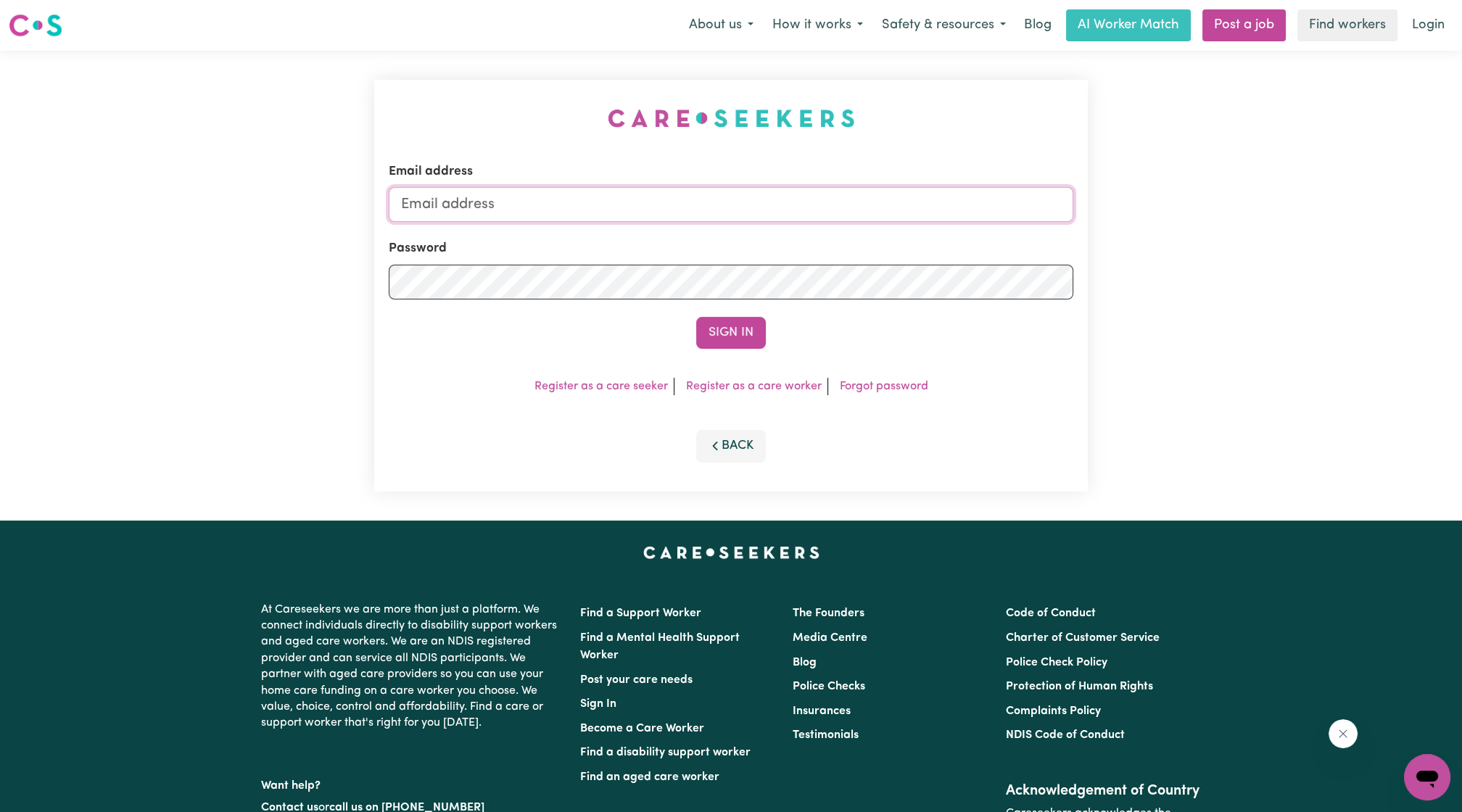
click at [610, 217] on input "Email address" at bounding box center [731, 204] width 684 height 35
drag, startPoint x: 473, startPoint y: 197, endPoint x: 882, endPoint y: 192, distance: 409.0
click at [880, 193] on input "superuser~ethan@careseekers.com.au" at bounding box center [731, 204] width 684 height 35
type input "superuser~jakekowal973@gmail.com"
click at [724, 328] on button "Sign In" at bounding box center [731, 333] width 70 height 32
